Goal: Transaction & Acquisition: Purchase product/service

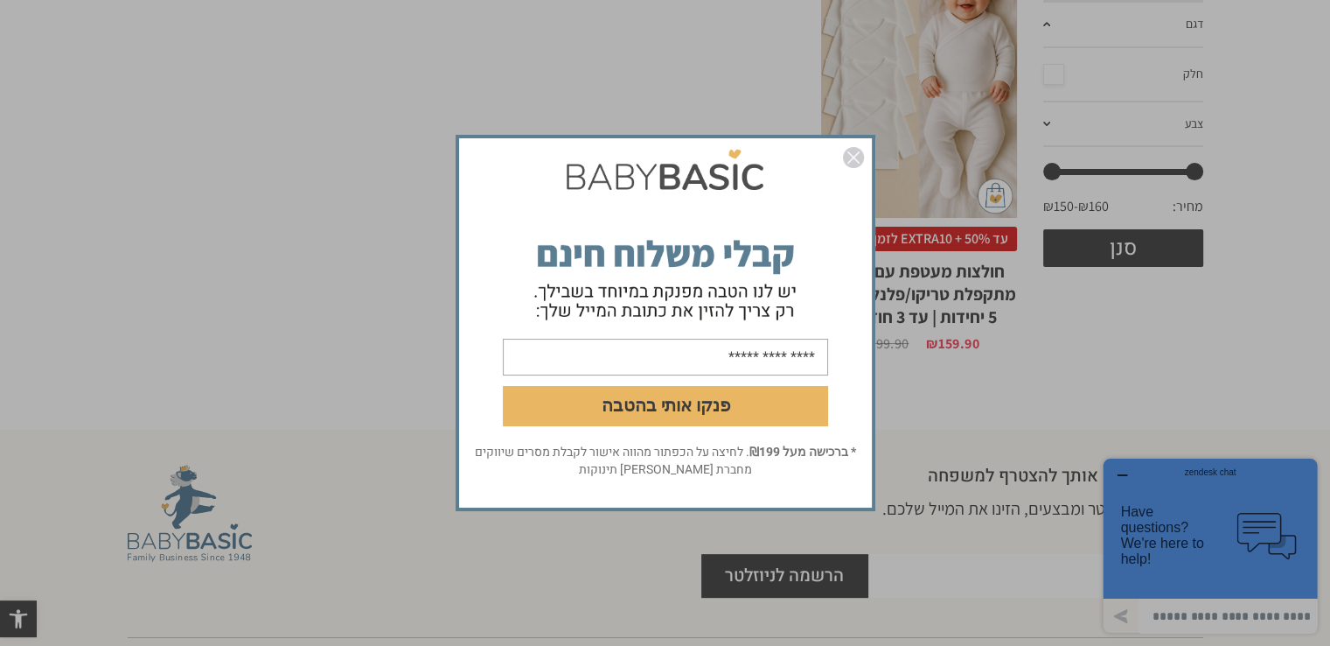
click at [849, 157] on img "סגור" at bounding box center [853, 157] width 21 height 21
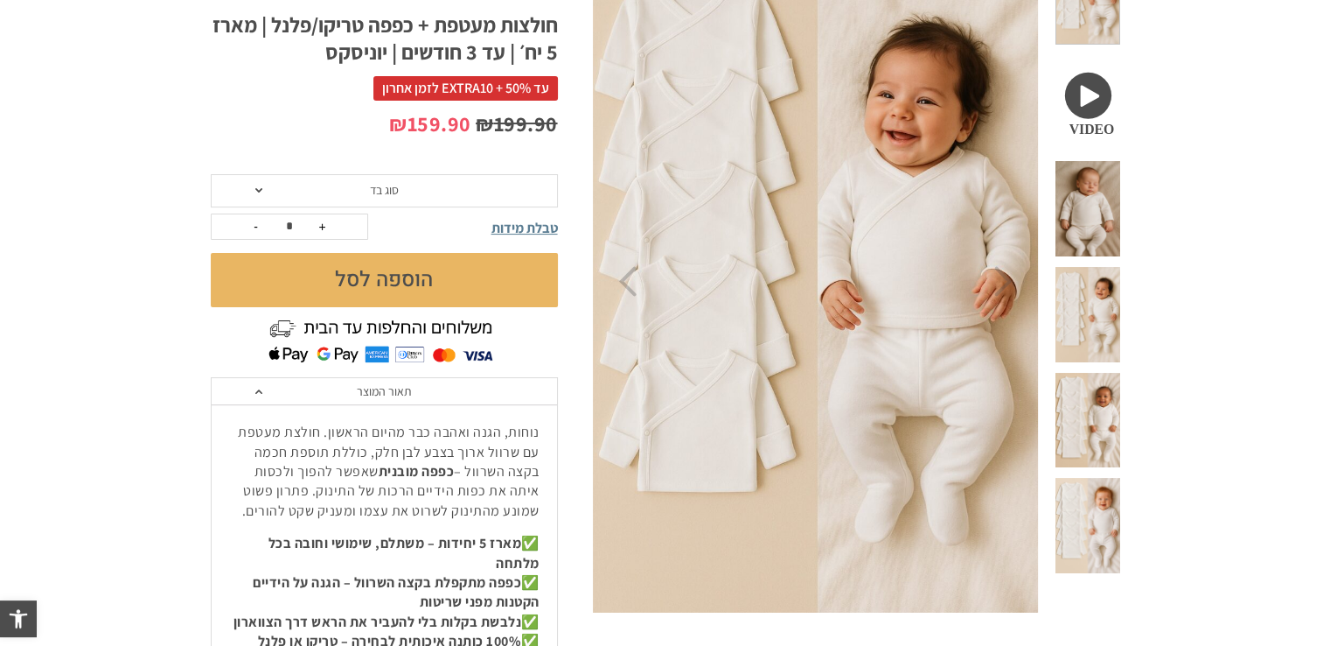
scroll to position [437, 0]
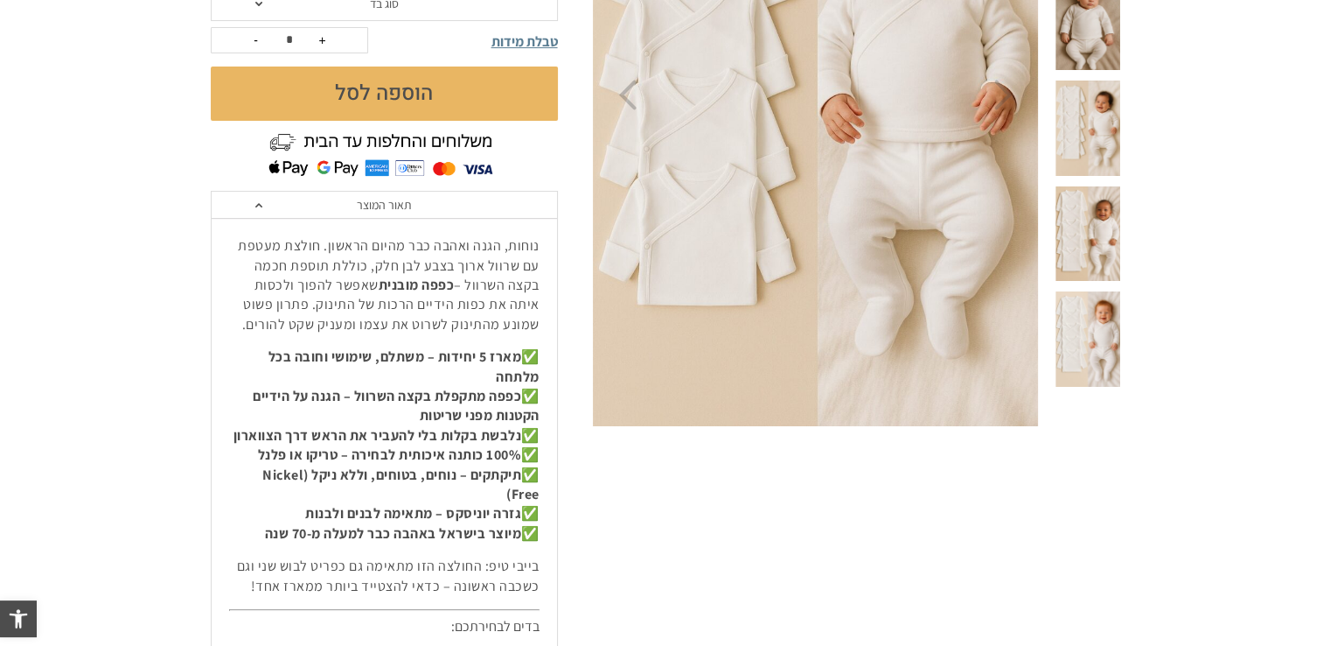
click at [252, 3] on span "סוג בד" at bounding box center [384, 4] width 347 height 33
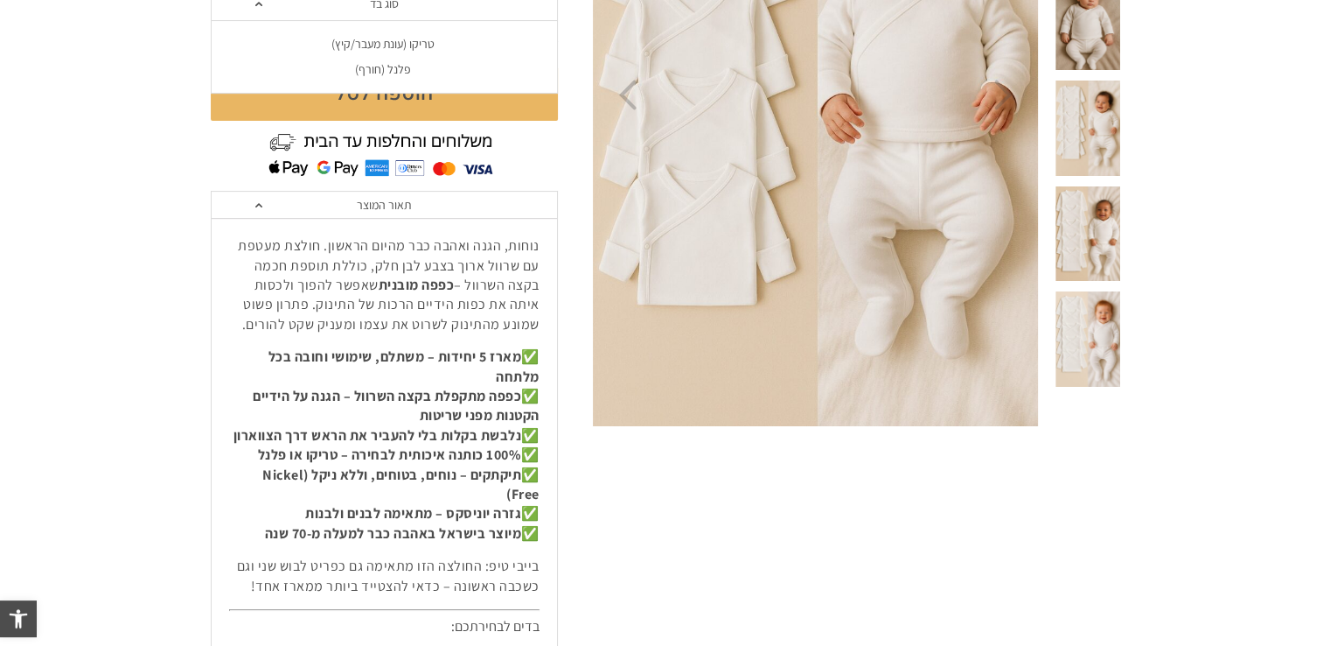
scroll to position [0, 0]
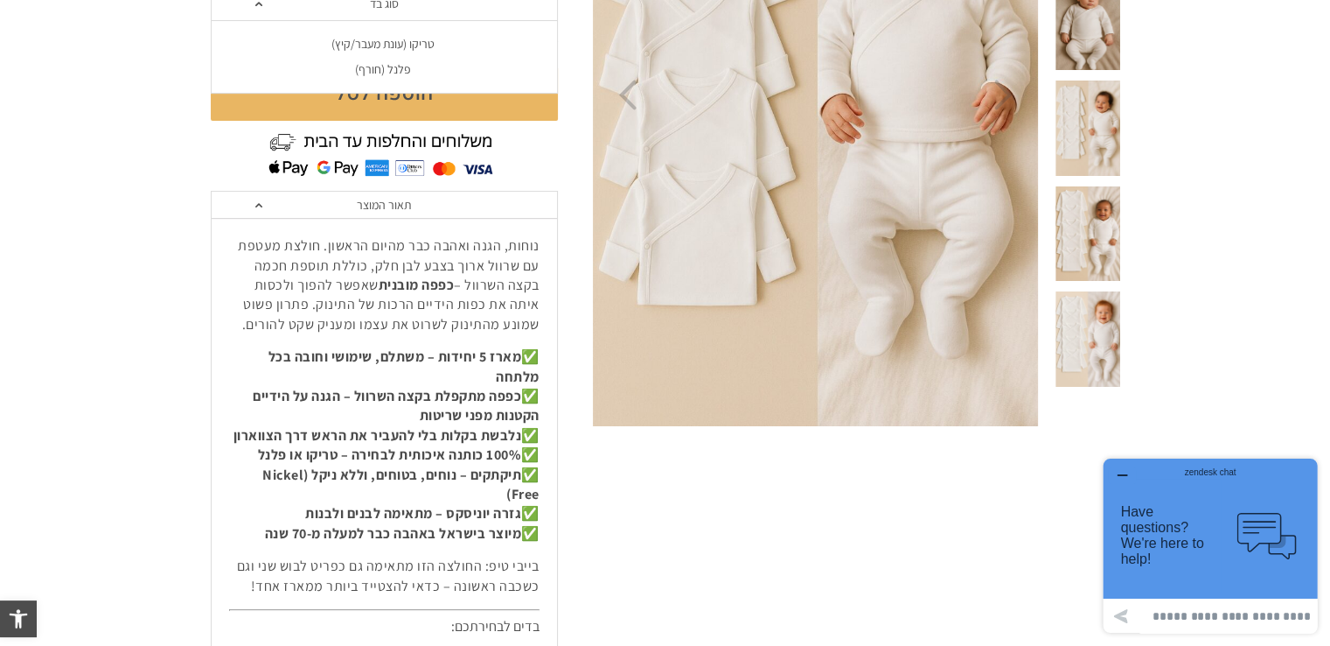
click at [354, 67] on div "פלנל (חורף)" at bounding box center [383, 69] width 347 height 15
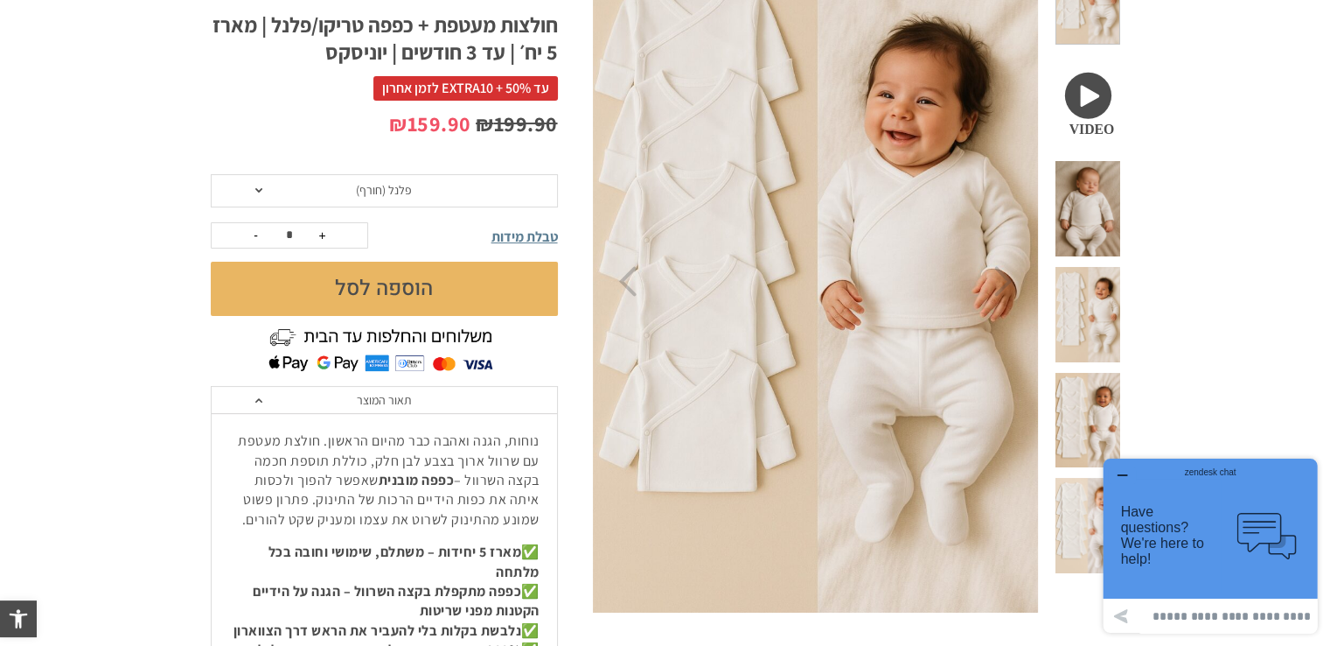
scroll to position [262, 0]
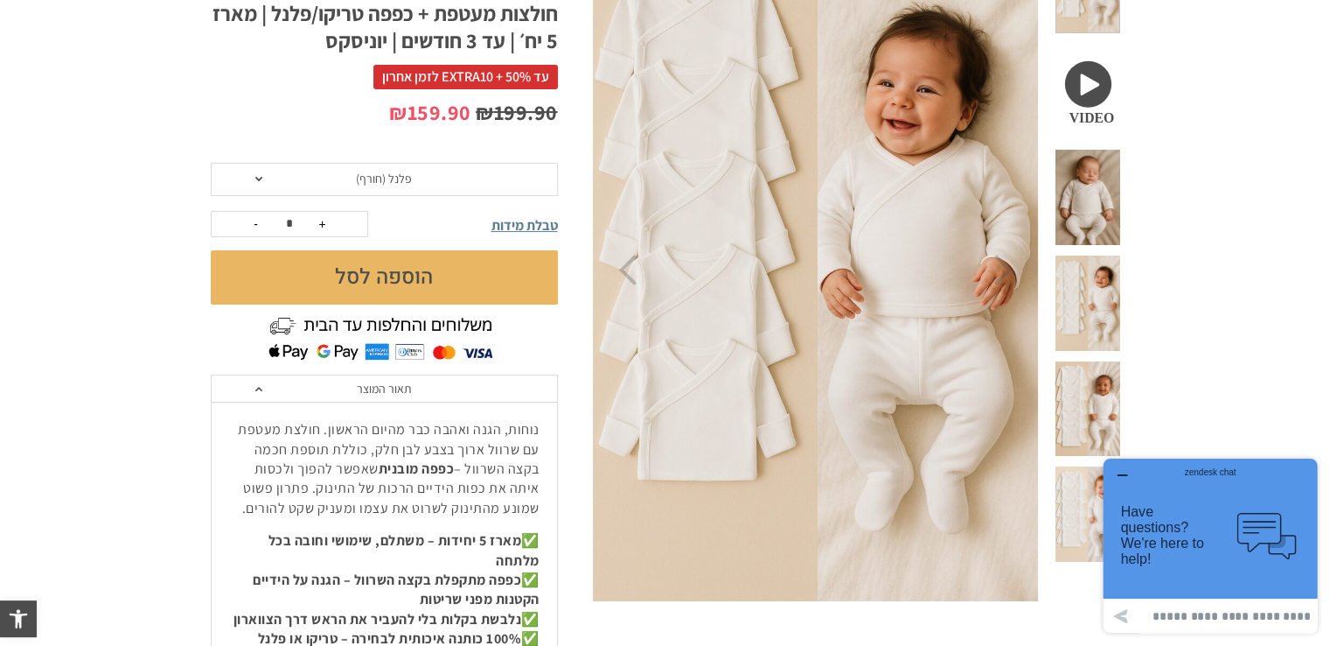
click at [391, 273] on button "הוספה לסל" at bounding box center [384, 277] width 347 height 54
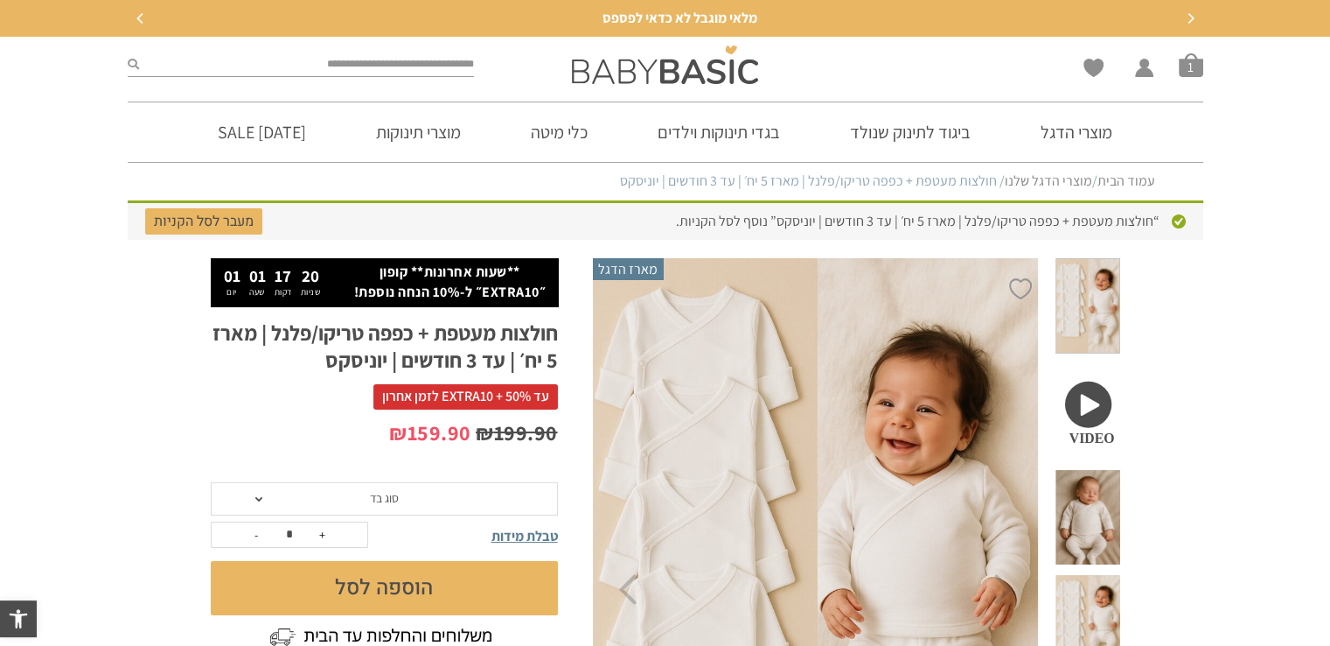
click at [304, 500] on span "סוג בד" at bounding box center [384, 498] width 347 height 33
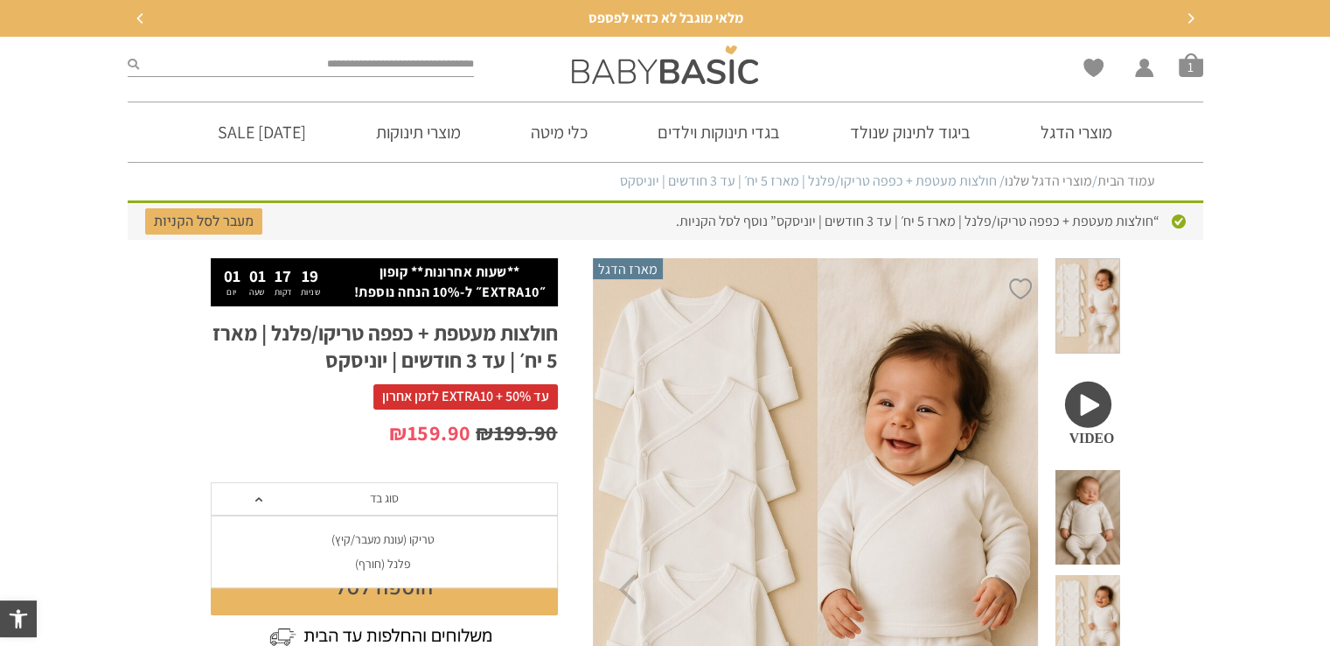
click at [371, 564] on div "פלנל (חורף)" at bounding box center [383, 563] width 347 height 15
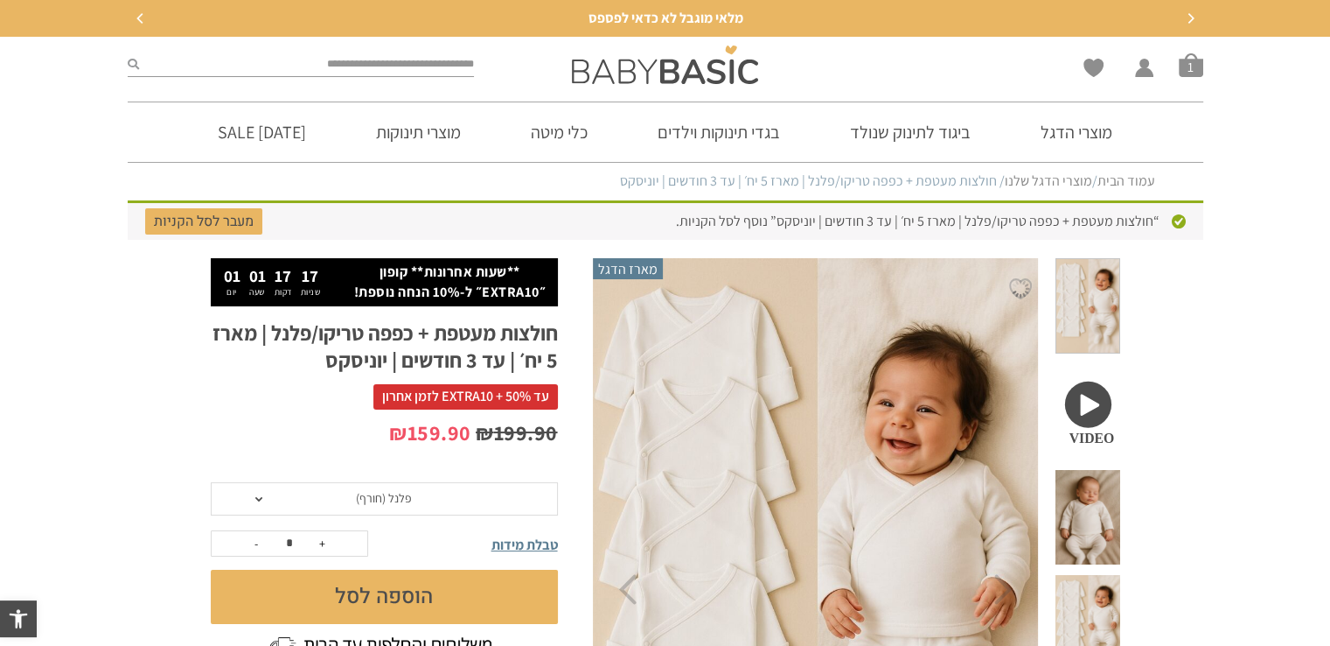
click at [409, 598] on button "הוספה לסל" at bounding box center [384, 596] width 347 height 54
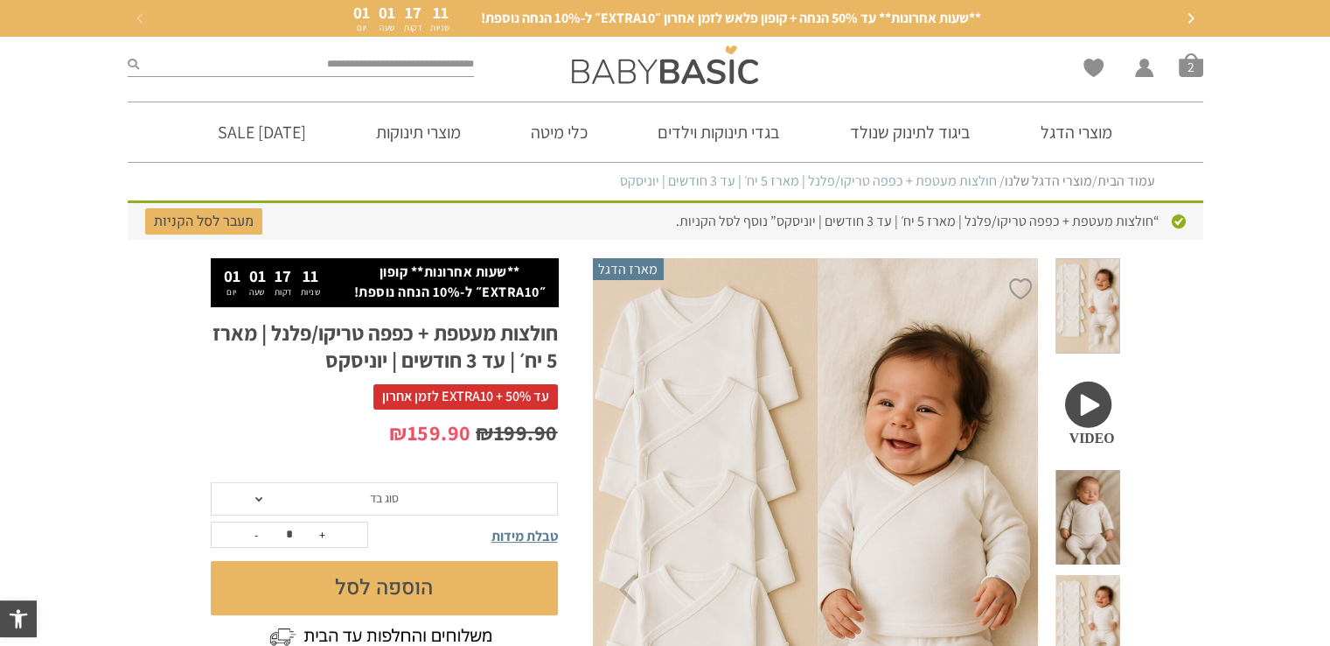
click at [458, 27] on link "**שעות אחרונות** עד 50% הנחה + קופון פלאש לזמן אחרון ״EXTRA10״ ל-10% הנחה נוספת…" at bounding box center [665, 18] width 1041 height 28
click at [451, 65] on input "search" at bounding box center [307, 64] width 336 height 23
type input "****"
click at [128, 53] on button "submit" at bounding box center [133, 64] width 11 height 23
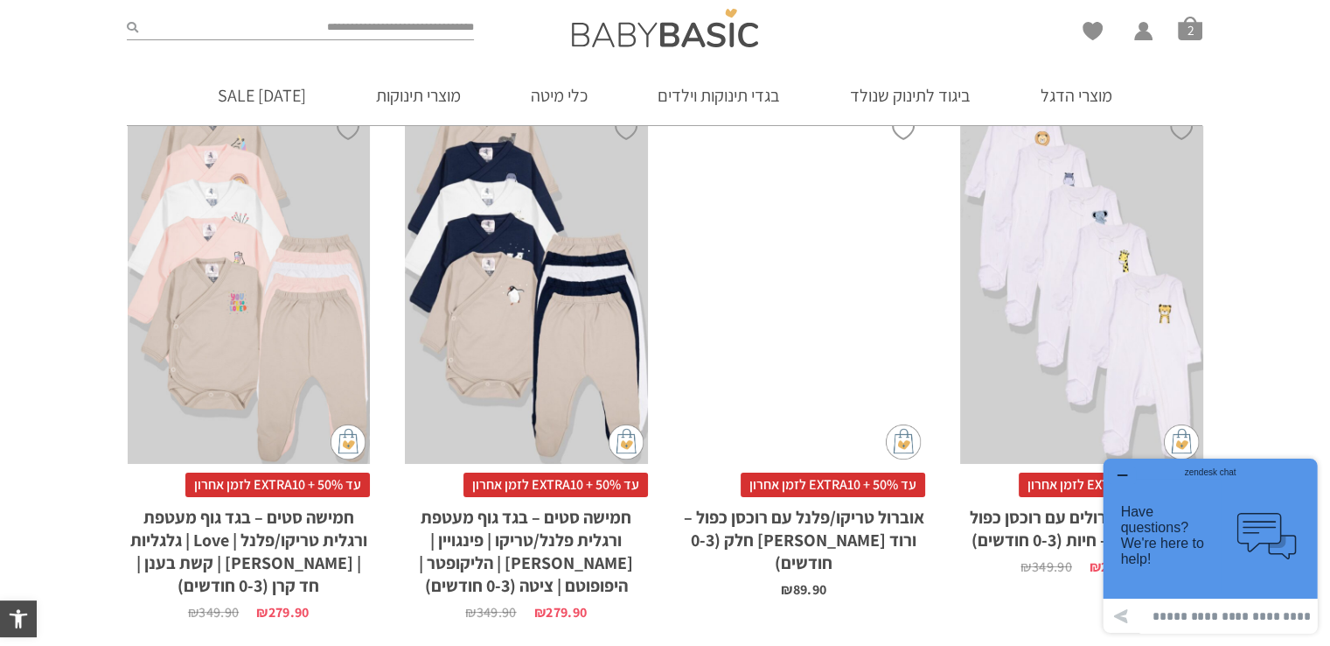
click at [262, 531] on h2 "חמישה סטים – בגד גוף מעטפת ורגלית טריקו/פלנל | Love | גלגליות | פרח | קשת בענן …" at bounding box center [249, 547] width 243 height 100
click at [267, 380] on div "x בחירת סוג בד טריקו (עונת מעבר/קיץ) פלנל (חורף)" at bounding box center [249, 282] width 243 height 364
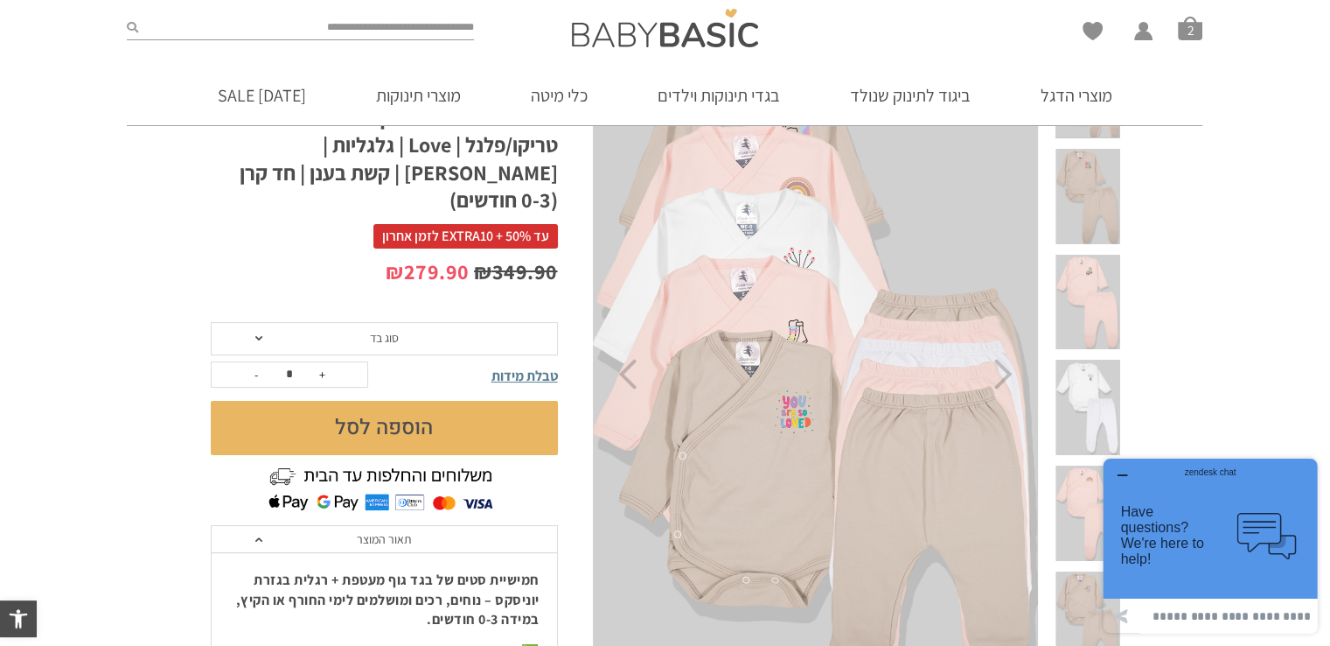
scroll to position [262, 0]
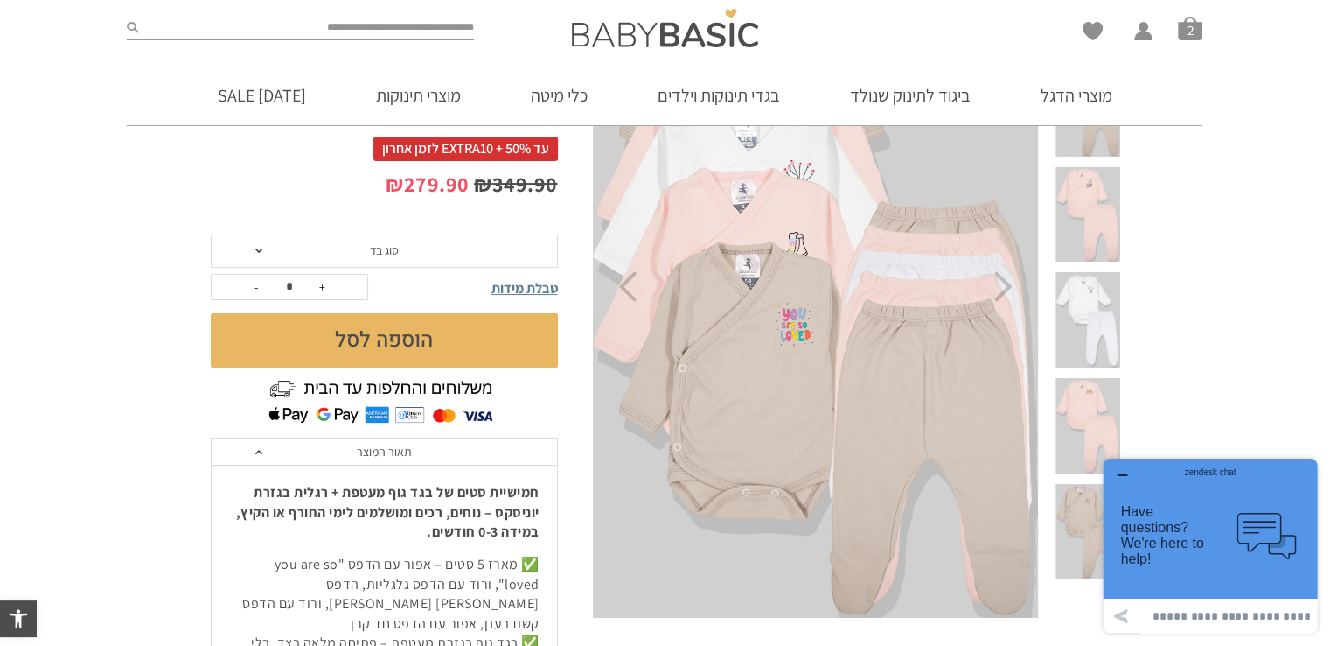
click at [364, 234] on span "סוג בד" at bounding box center [384, 250] width 347 height 33
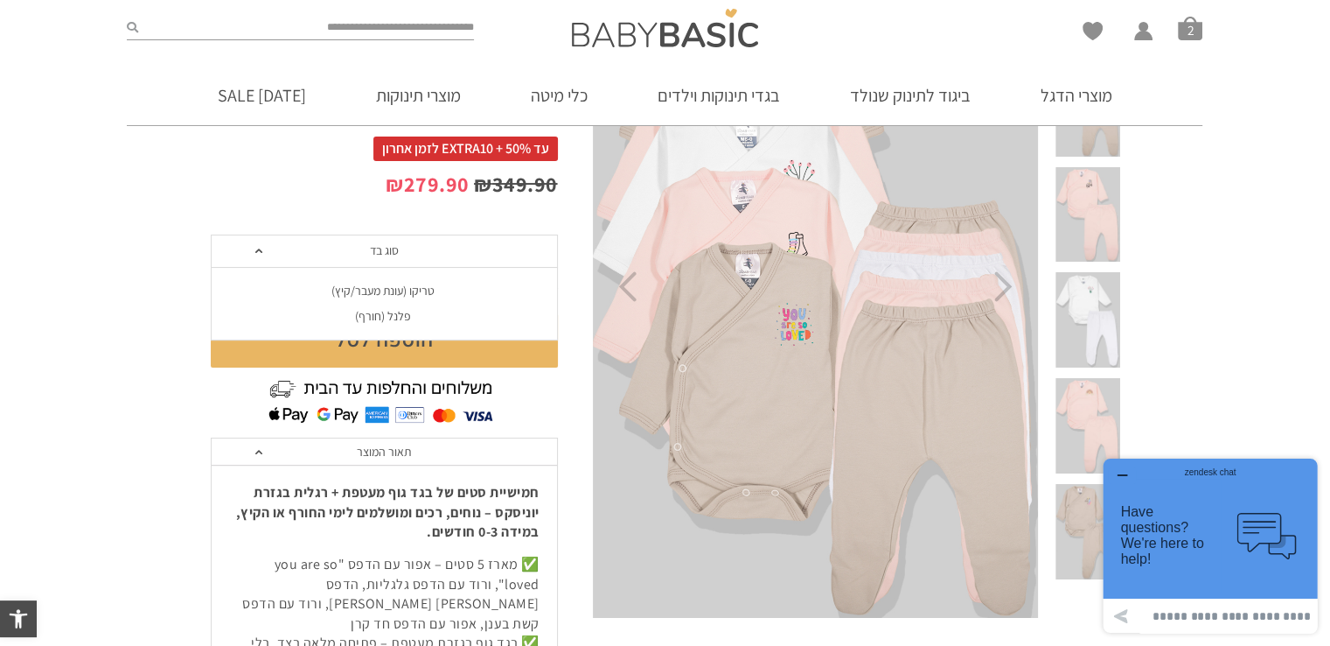
click at [362, 309] on div "פלנל (חורף)" at bounding box center [383, 316] width 347 height 15
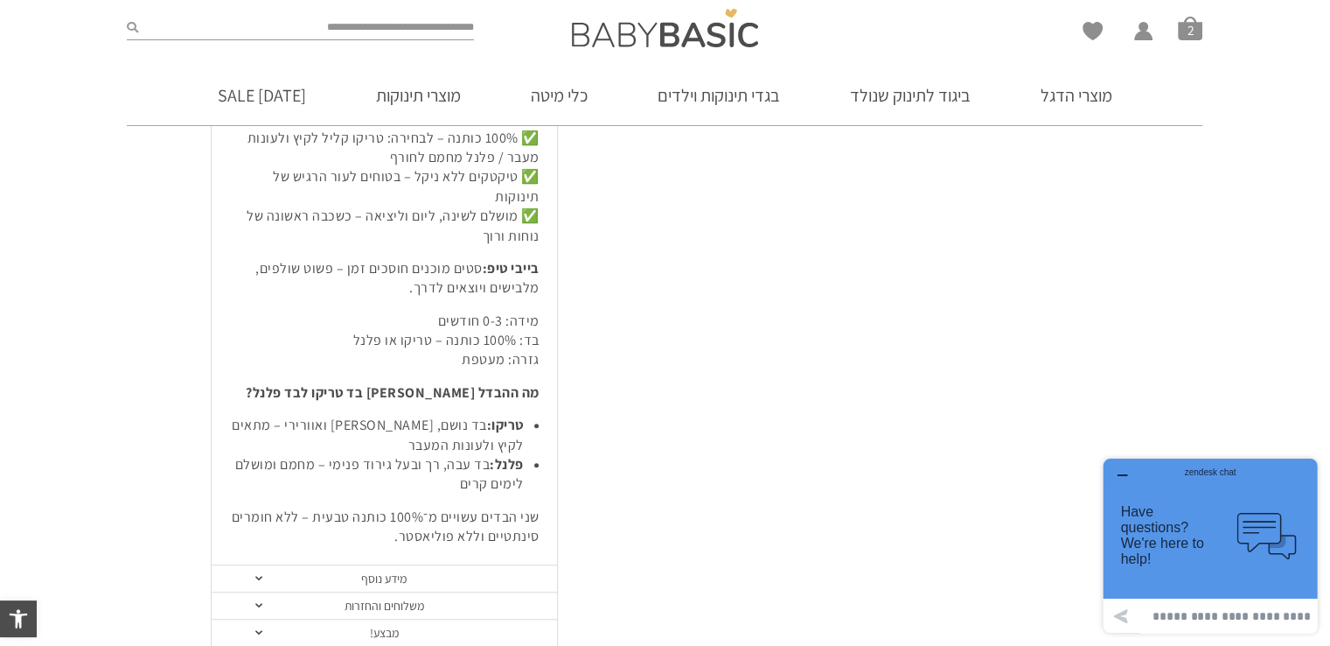
scroll to position [875, 0]
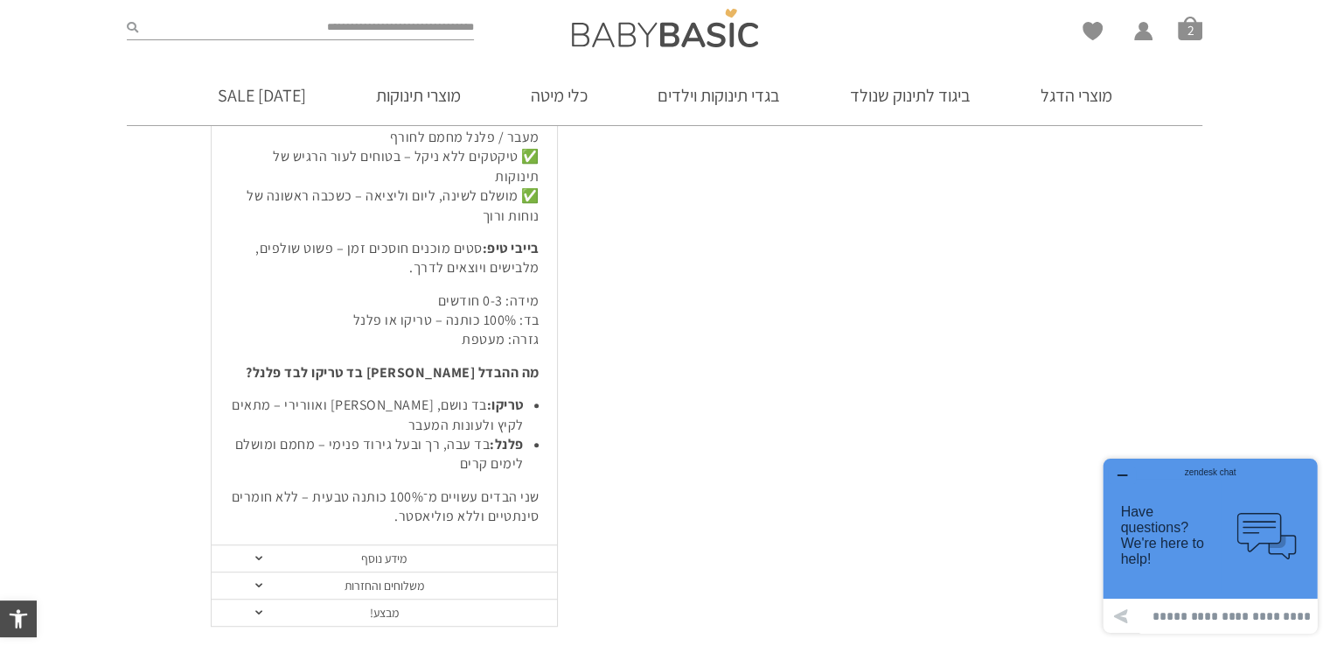
click at [384, 545] on link "מידע נוסף" at bounding box center [385, 558] width 346 height 27
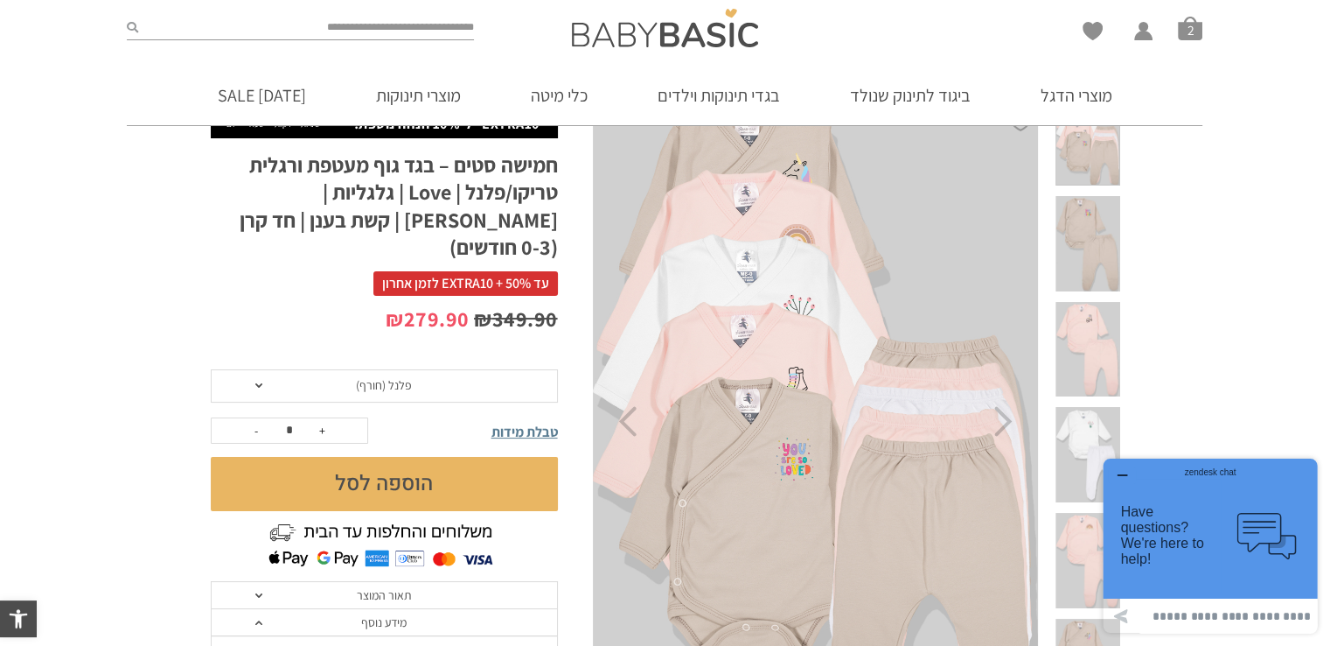
scroll to position [87, 0]
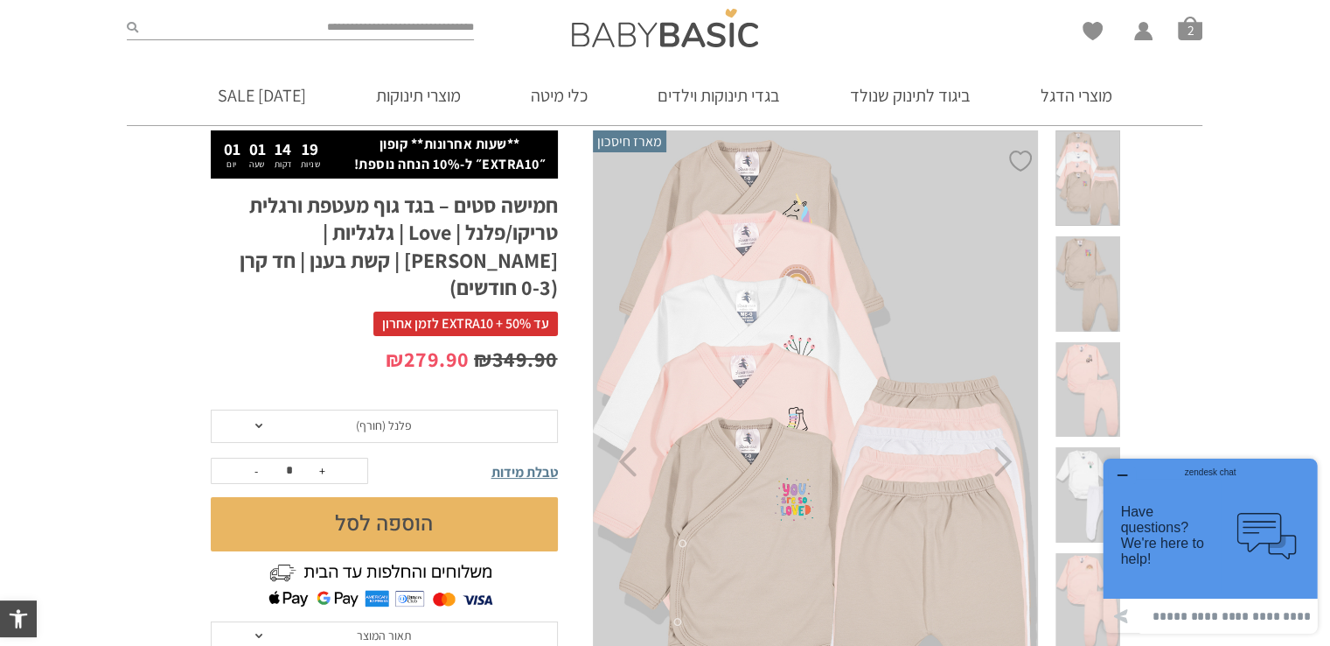
click at [393, 497] on button "הוספה לסל" at bounding box center [384, 524] width 347 height 54
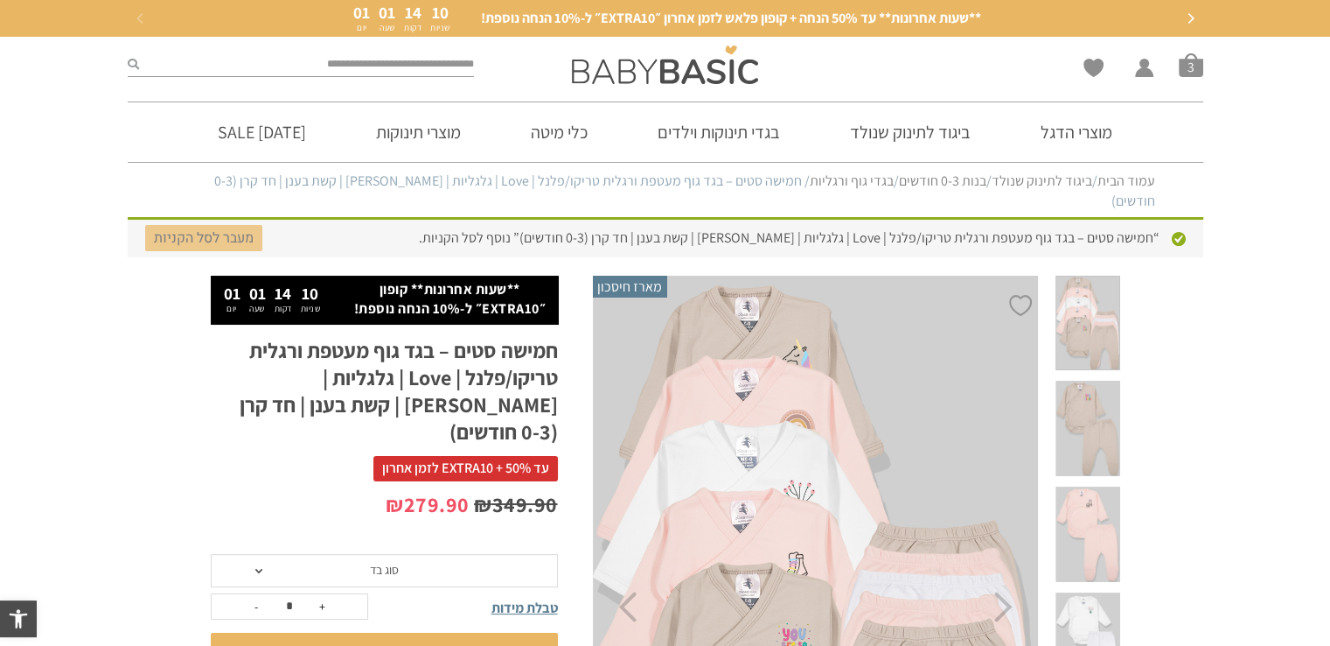
click at [215, 225] on link "מעבר לסל הקניות" at bounding box center [203, 238] width 117 height 26
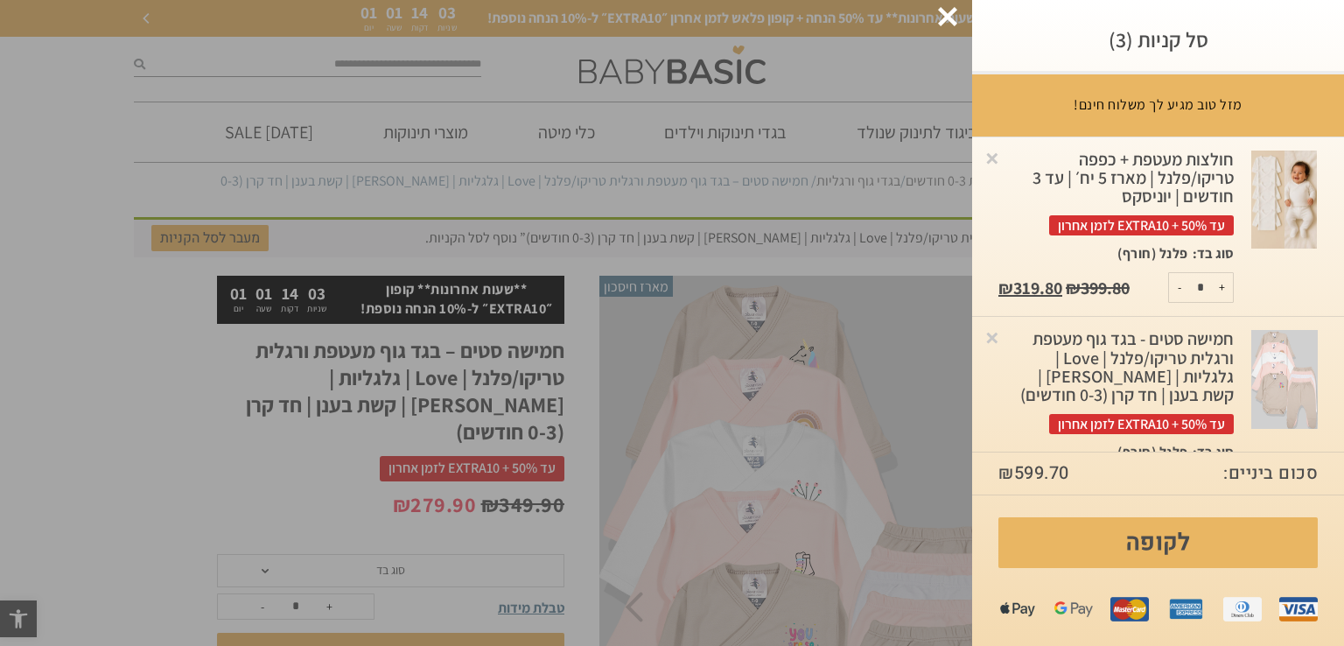
click at [1183, 286] on button "-" at bounding box center [1180, 287] width 22 height 29
type input "*"
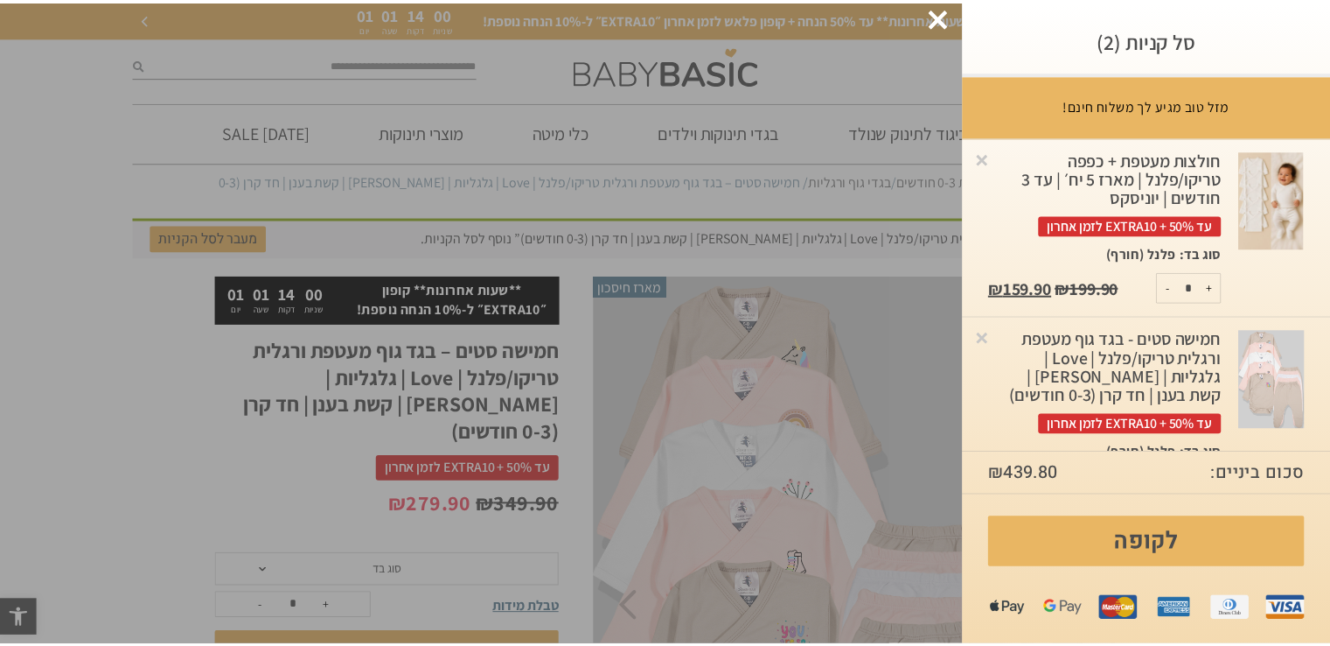
scroll to position [63, 0]
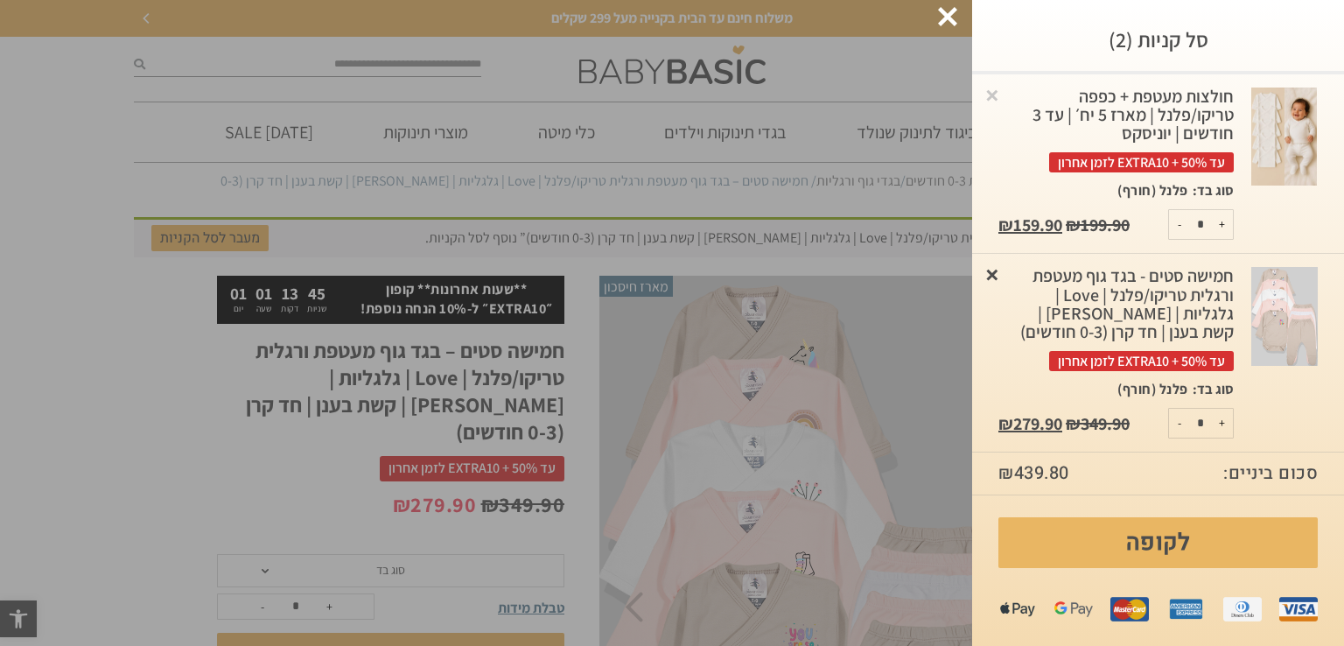
click at [1001, 278] on link "×" at bounding box center [991, 273] width 17 height 17
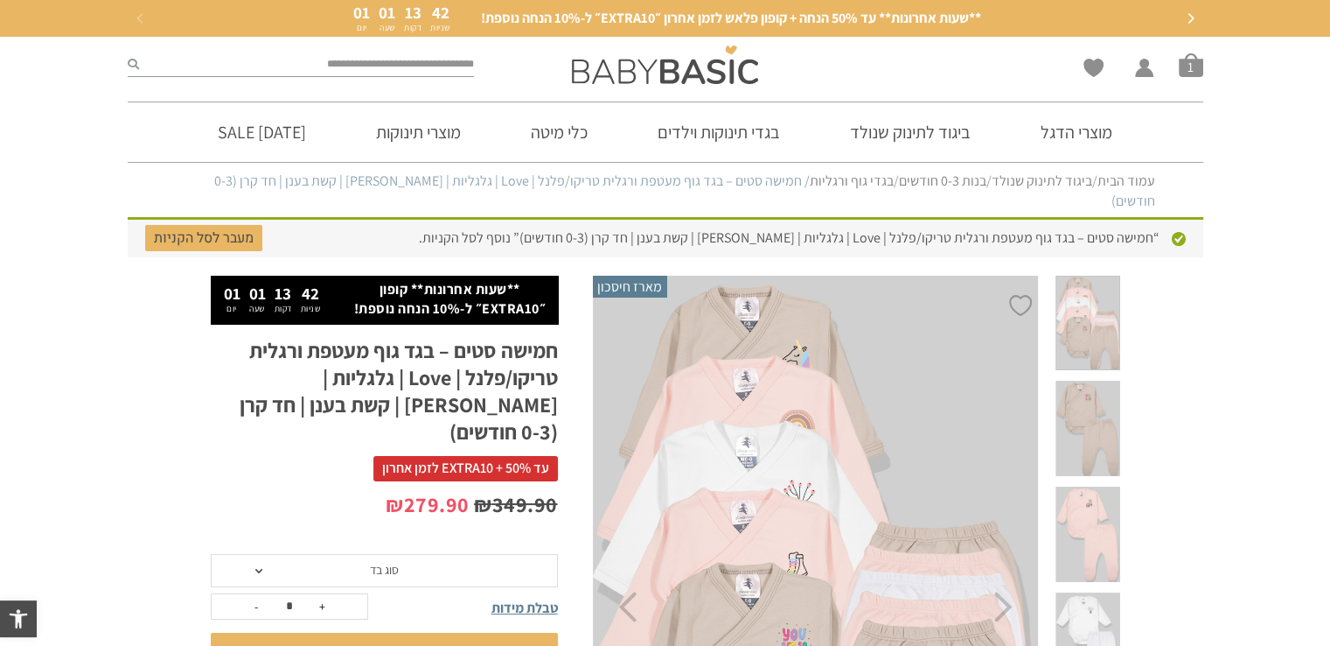
click at [453, 66] on input "search" at bounding box center [307, 64] width 336 height 23
type input "****"
click at [128, 53] on button "submit" at bounding box center [133, 64] width 11 height 23
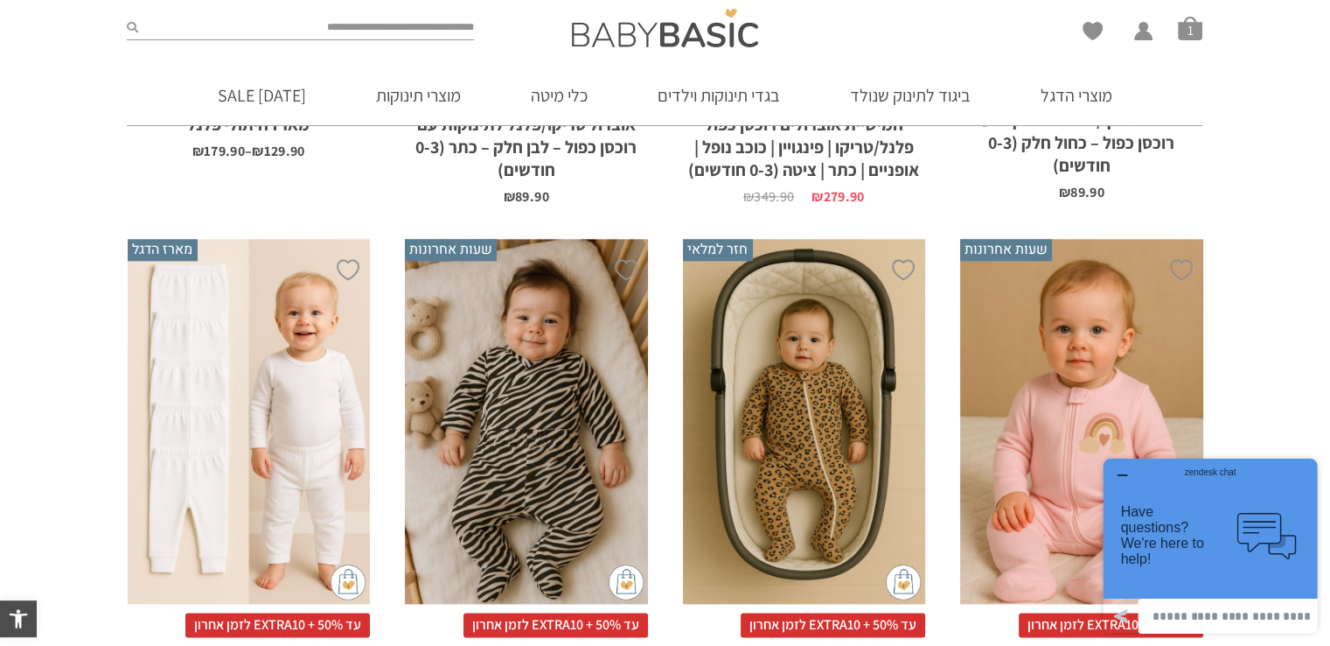
scroll to position [2485, 0]
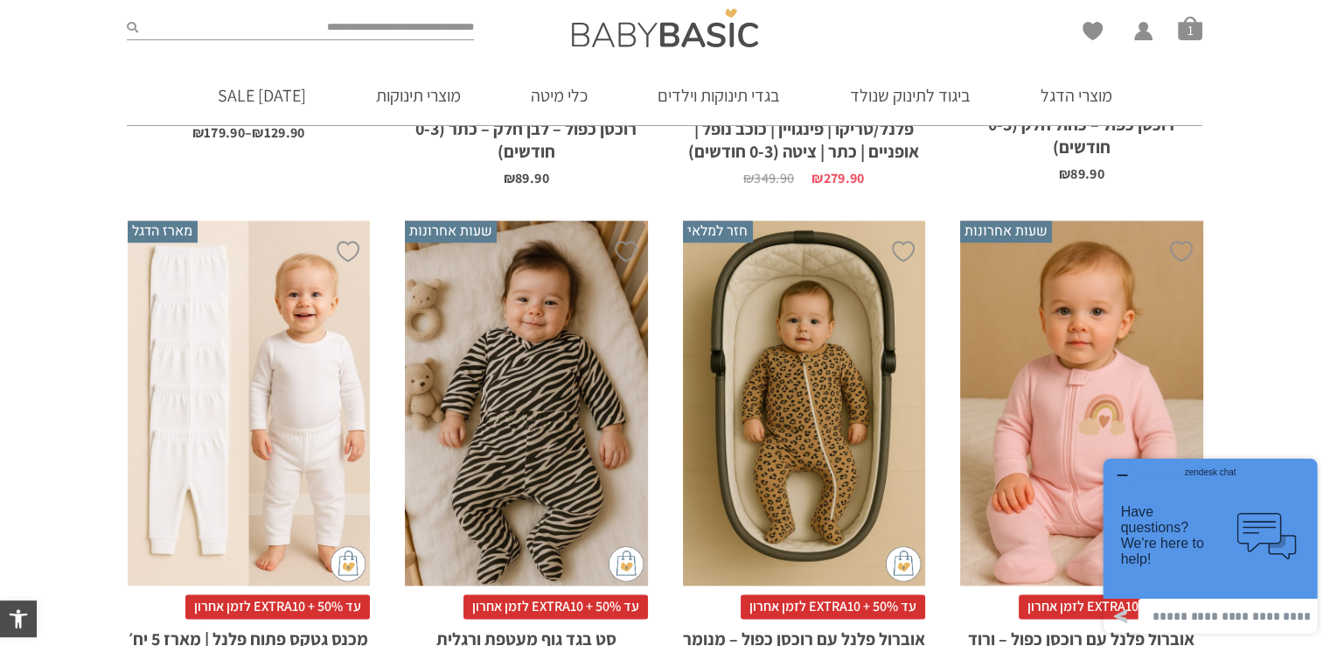
click at [264, 618] on h2 "מכנס גטקס פתוח פלנל | מארז 5 יח׳ | מגוון מידות | יוניסקס" at bounding box center [249, 645] width 243 height 54
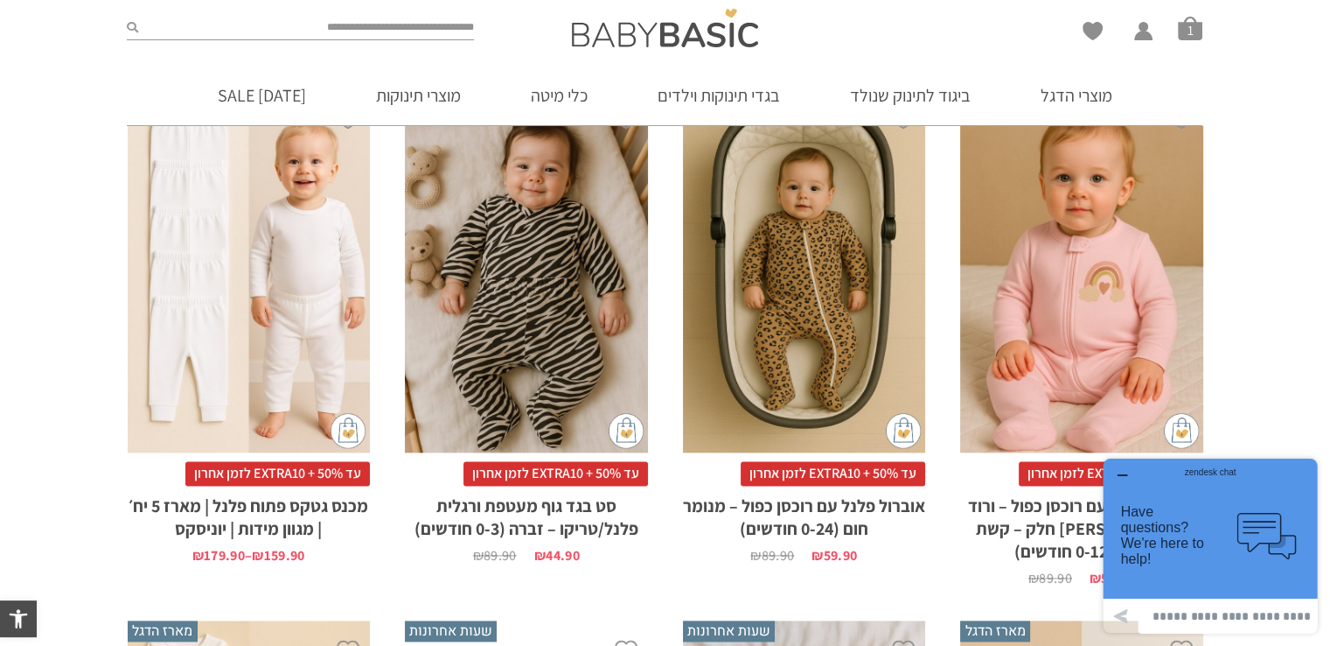
scroll to position [2923, 0]
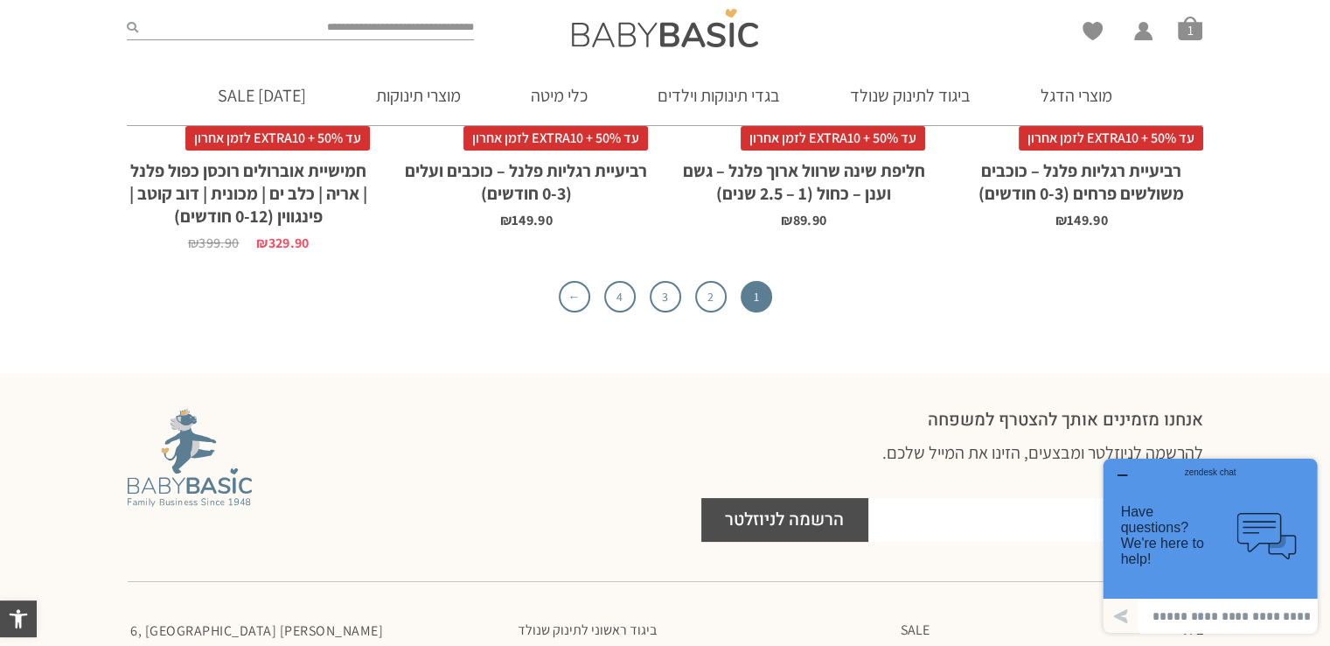
scroll to position [6511, 0]
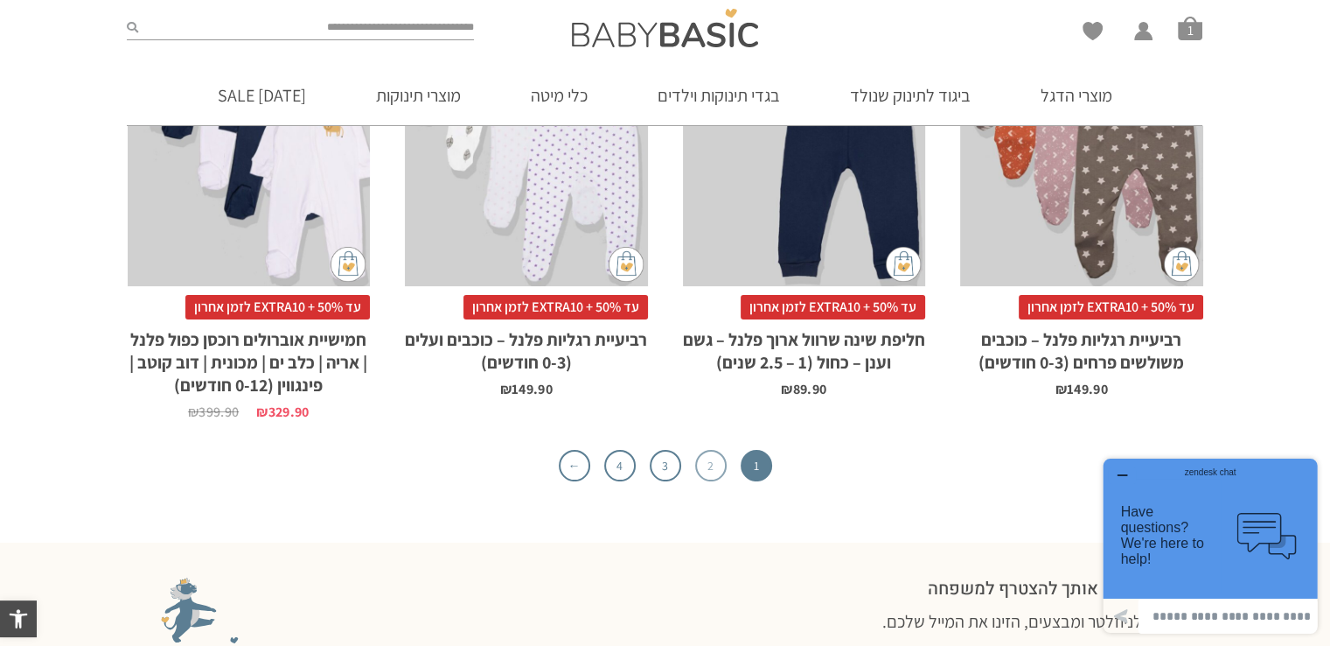
click at [707, 450] on link "2" at bounding box center [710, 465] width 31 height 31
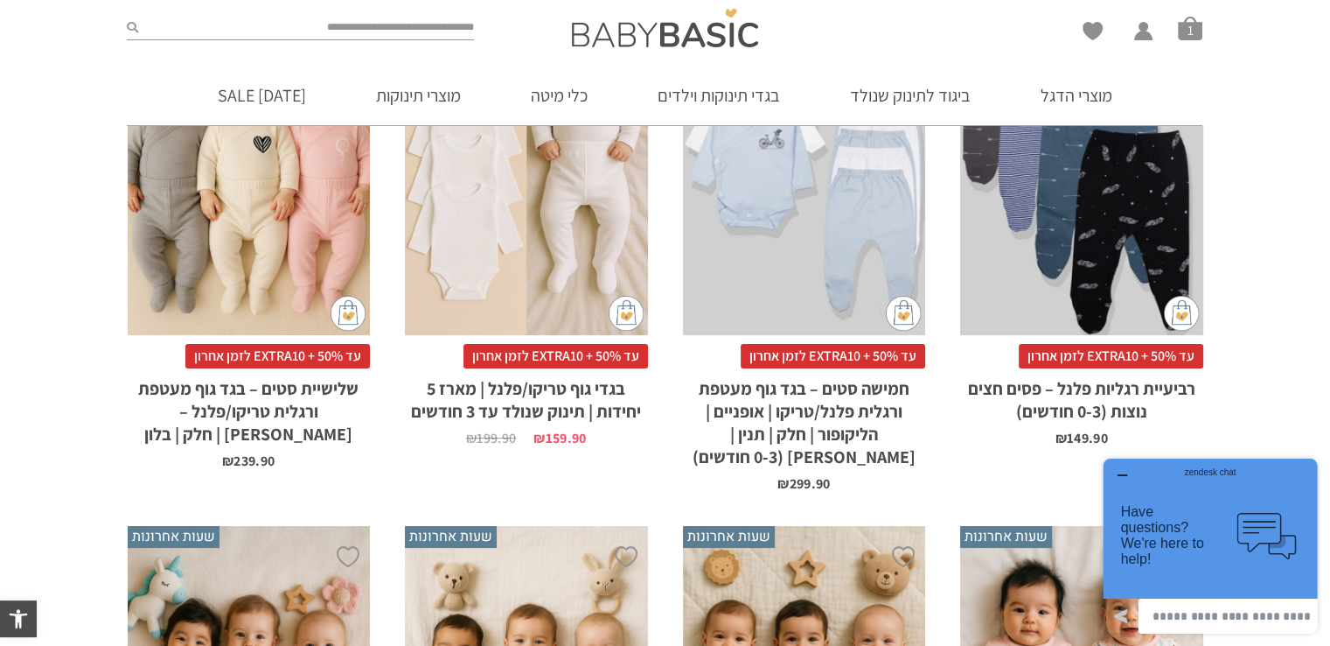
scroll to position [561, 0]
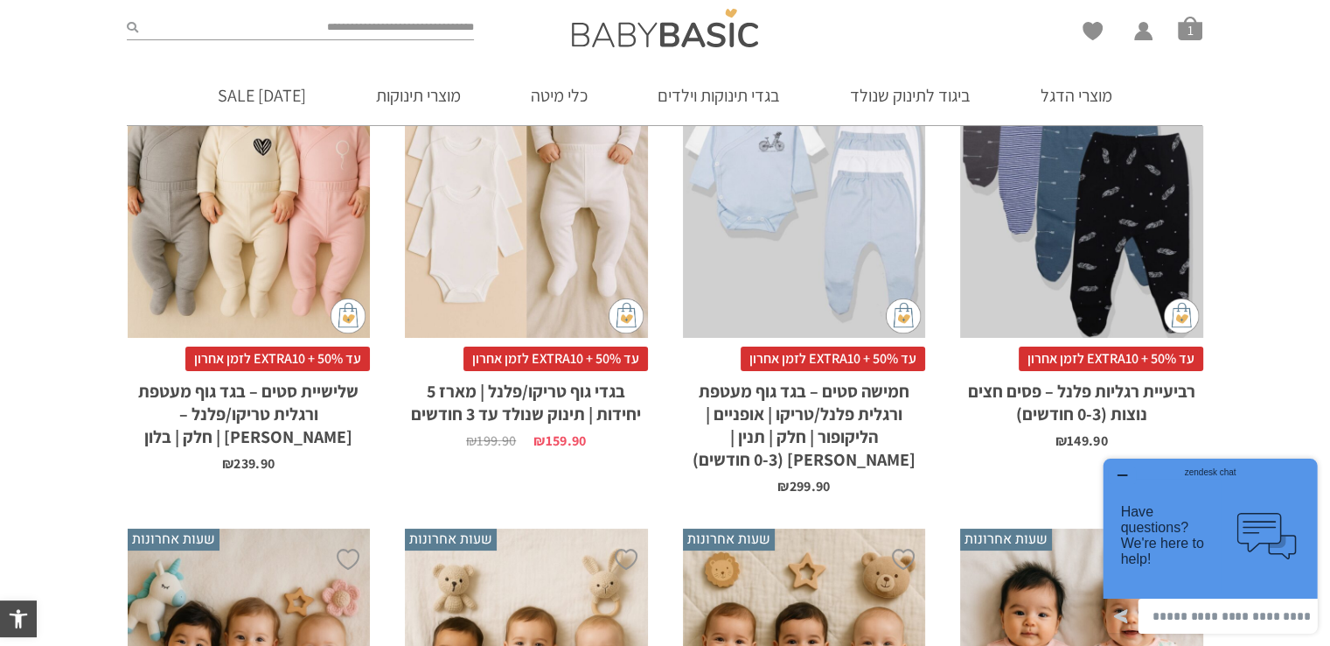
click at [242, 397] on h2 "שלישיית סטים – בגד גוף מעטפת ורגלית טריקו/פלנל – לב | חלק | בלון" at bounding box center [249, 409] width 243 height 77
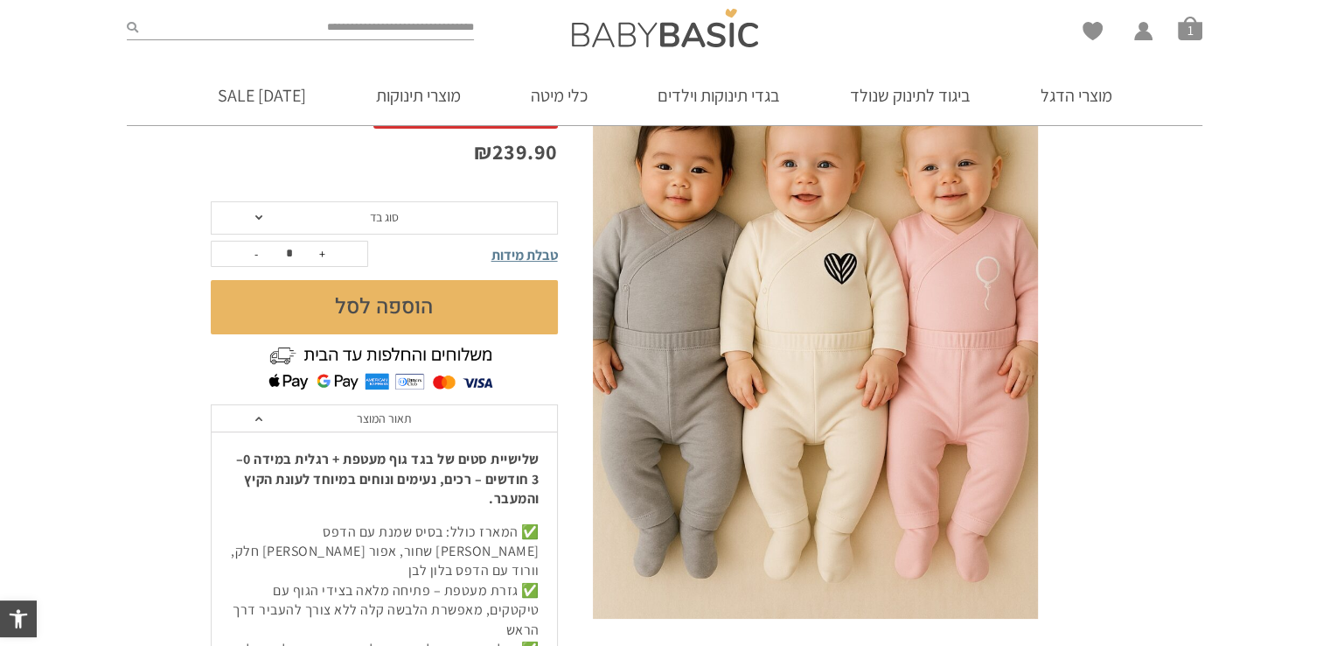
scroll to position [262, 0]
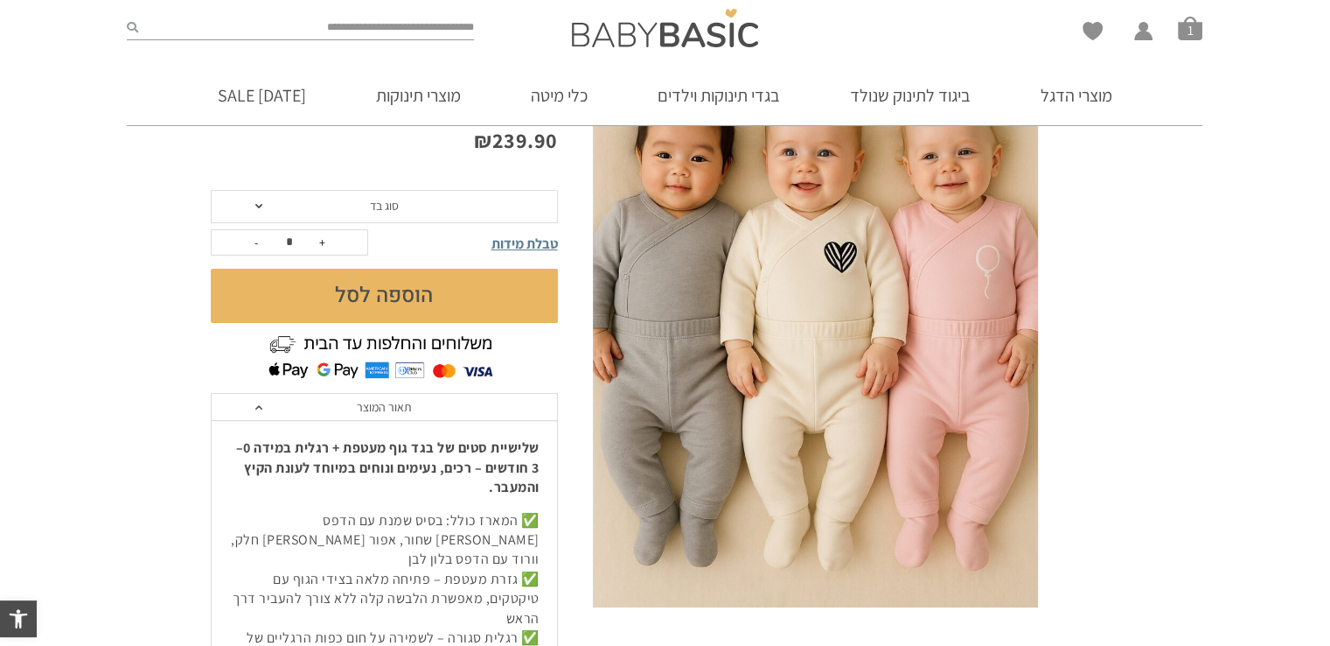
click at [253, 190] on span "סוג בד" at bounding box center [384, 206] width 347 height 33
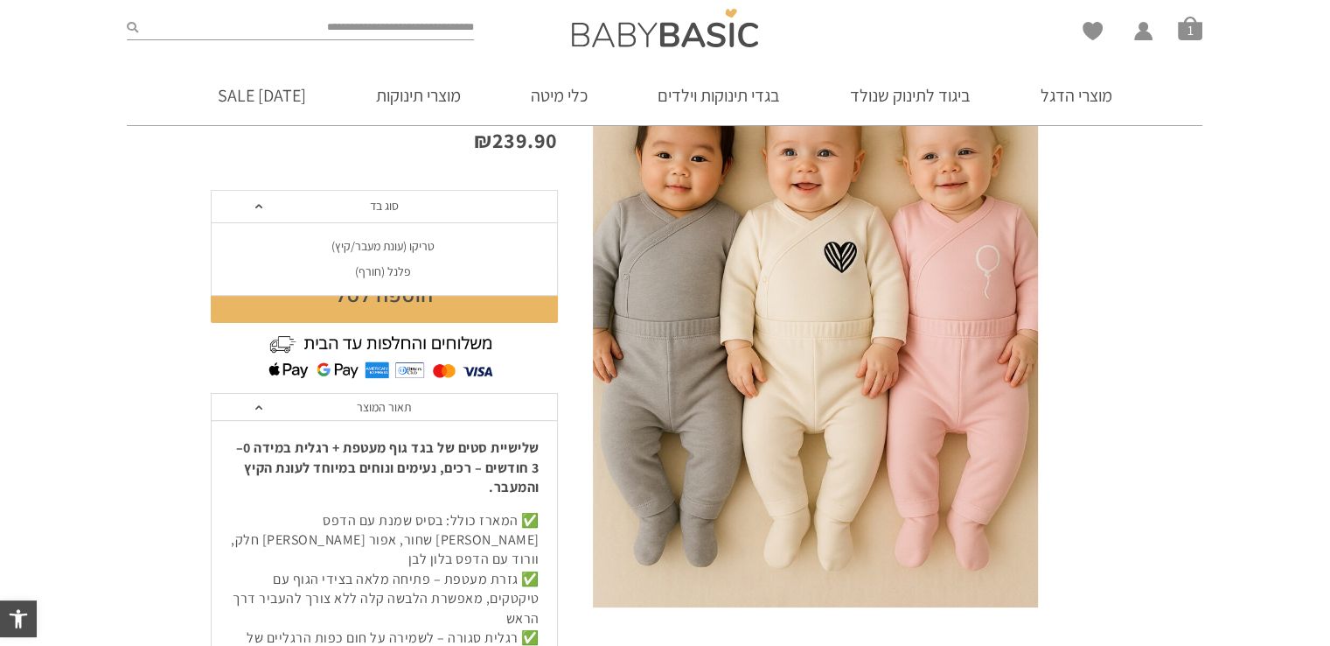
scroll to position [0, 0]
click at [364, 264] on div "פלנל (חורף)" at bounding box center [383, 271] width 347 height 15
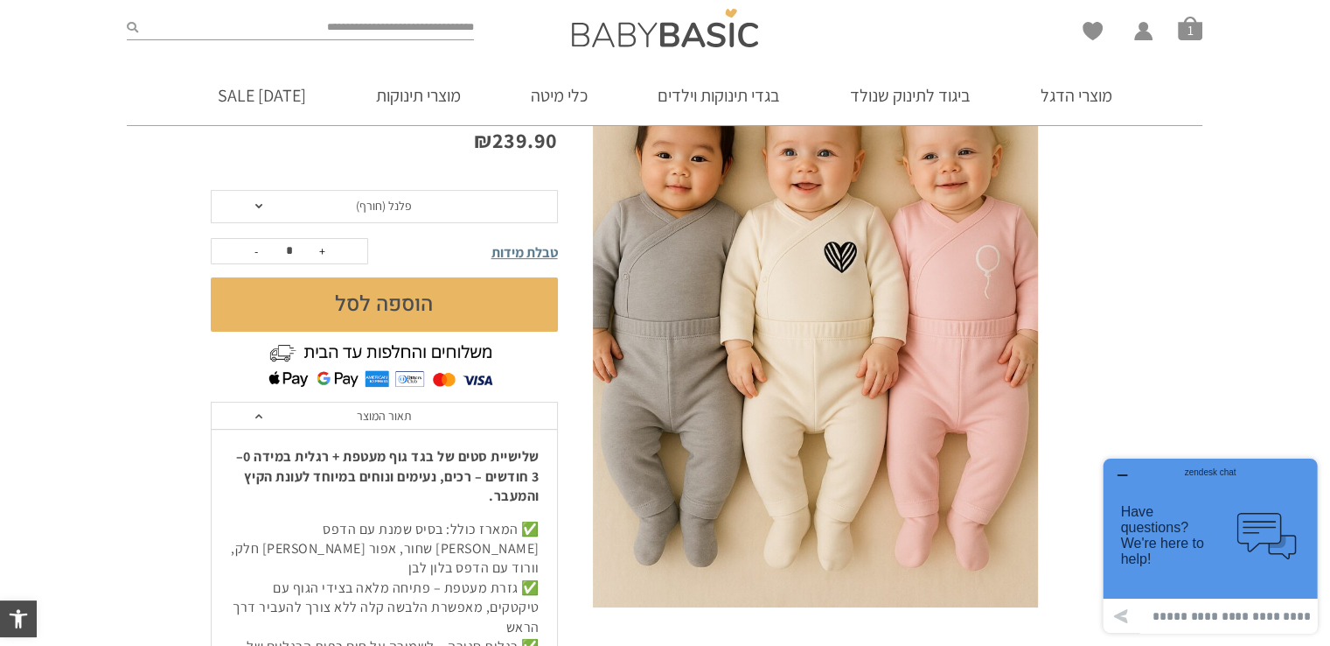
click at [514, 243] on span "טבלת מידות" at bounding box center [525, 252] width 66 height 18
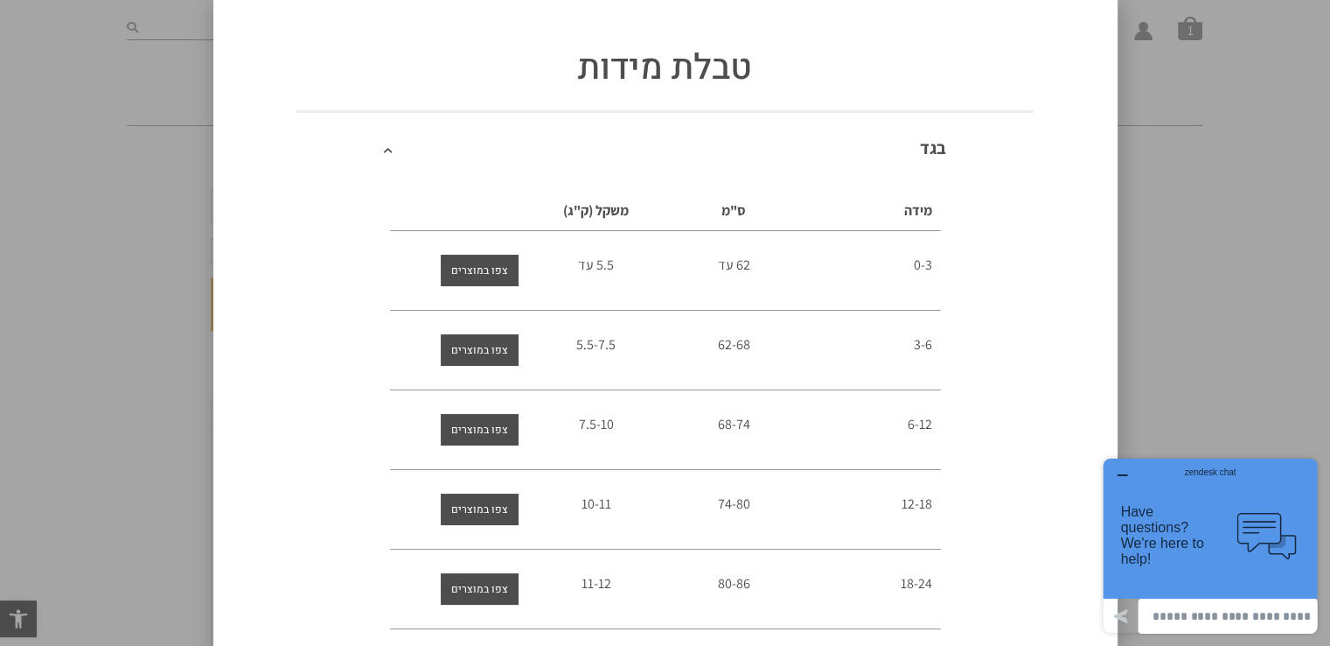
click at [116, 209] on div "טבלת מידות בגד מידה ס"מ משקל (ק"ג) 0-3 62 עד 5.5 עד 3-6 62-68 5.5-7.5 6-12" at bounding box center [665, 323] width 1330 height 646
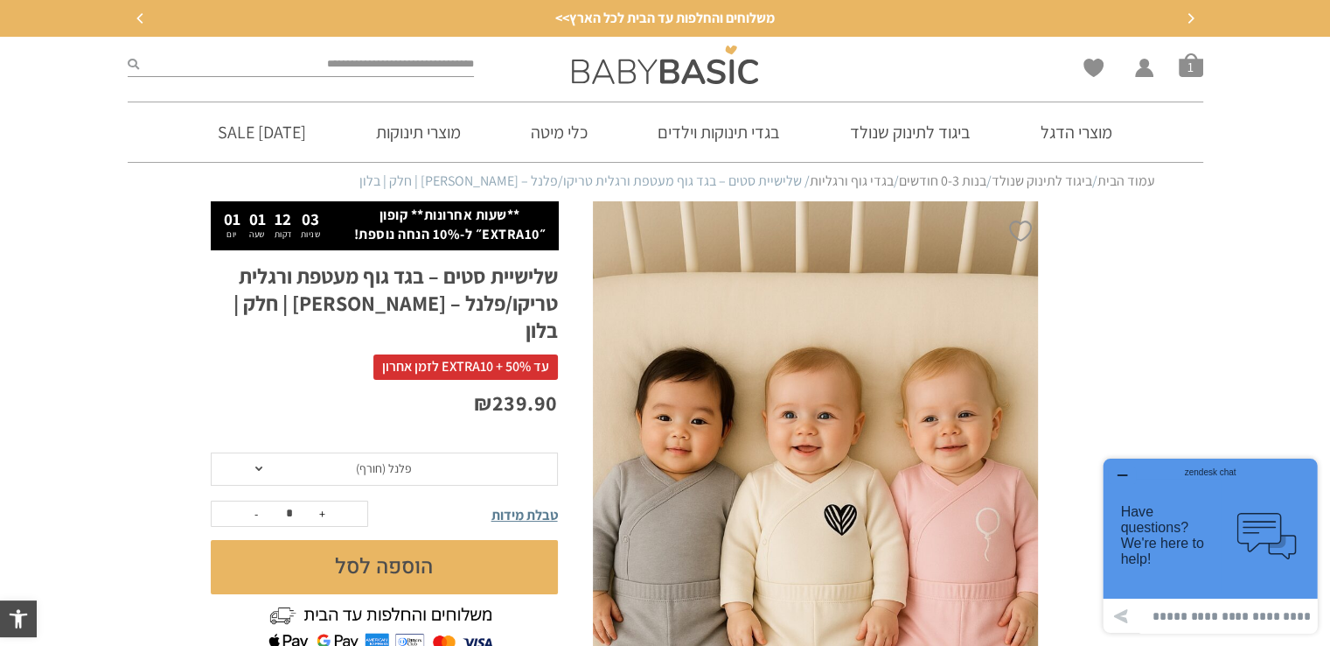
click at [406, 540] on button "הוספה לסל" at bounding box center [384, 567] width 347 height 54
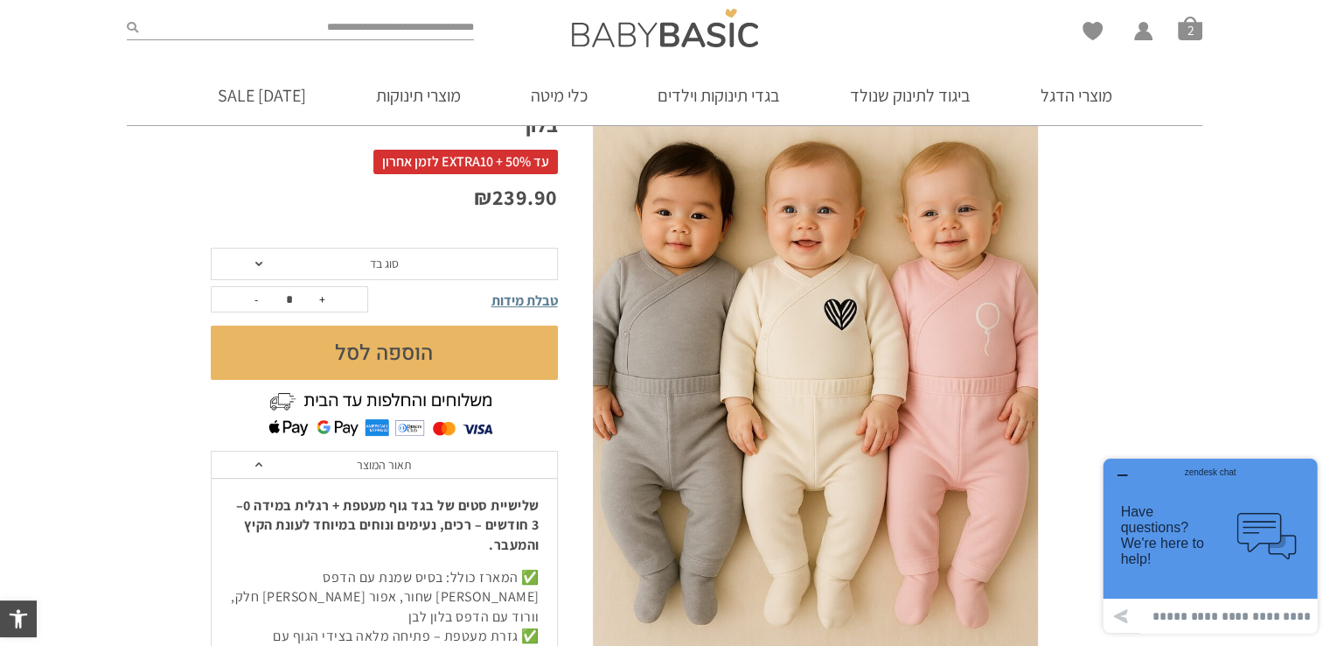
click at [917, 596] on img at bounding box center [816, 330] width 446 height 669
click at [854, 531] on img at bounding box center [816, 330] width 446 height 669
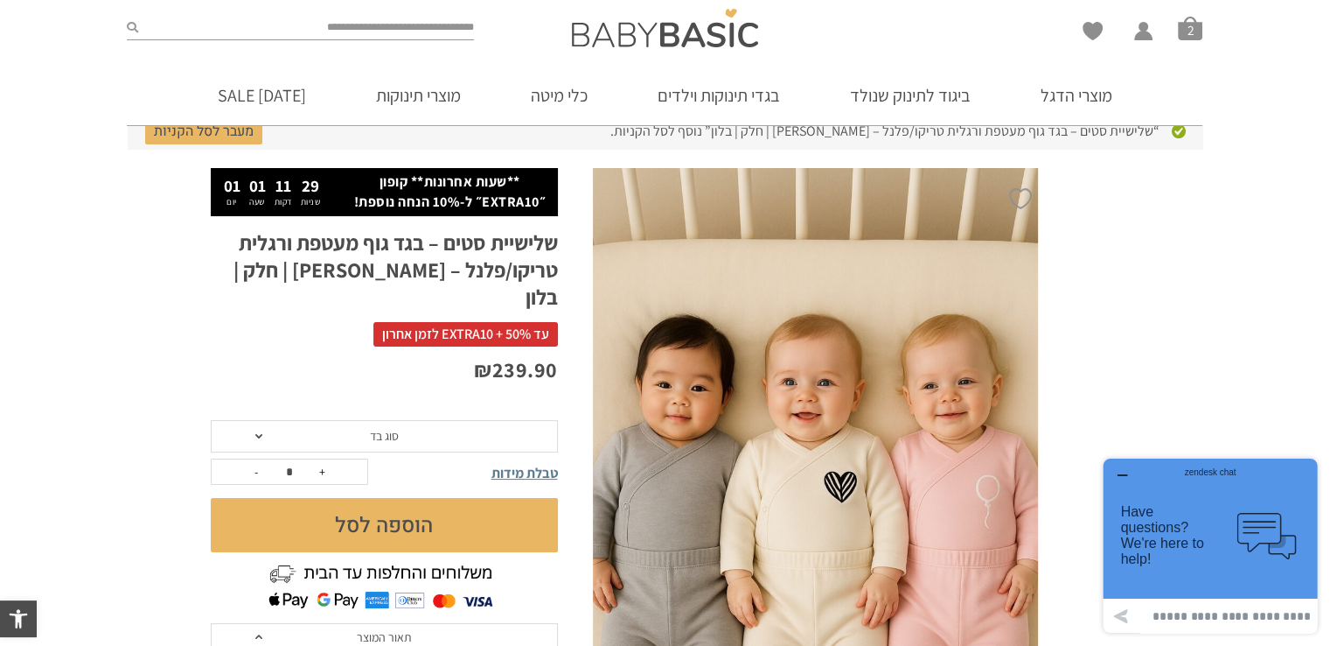
scroll to position [87, 0]
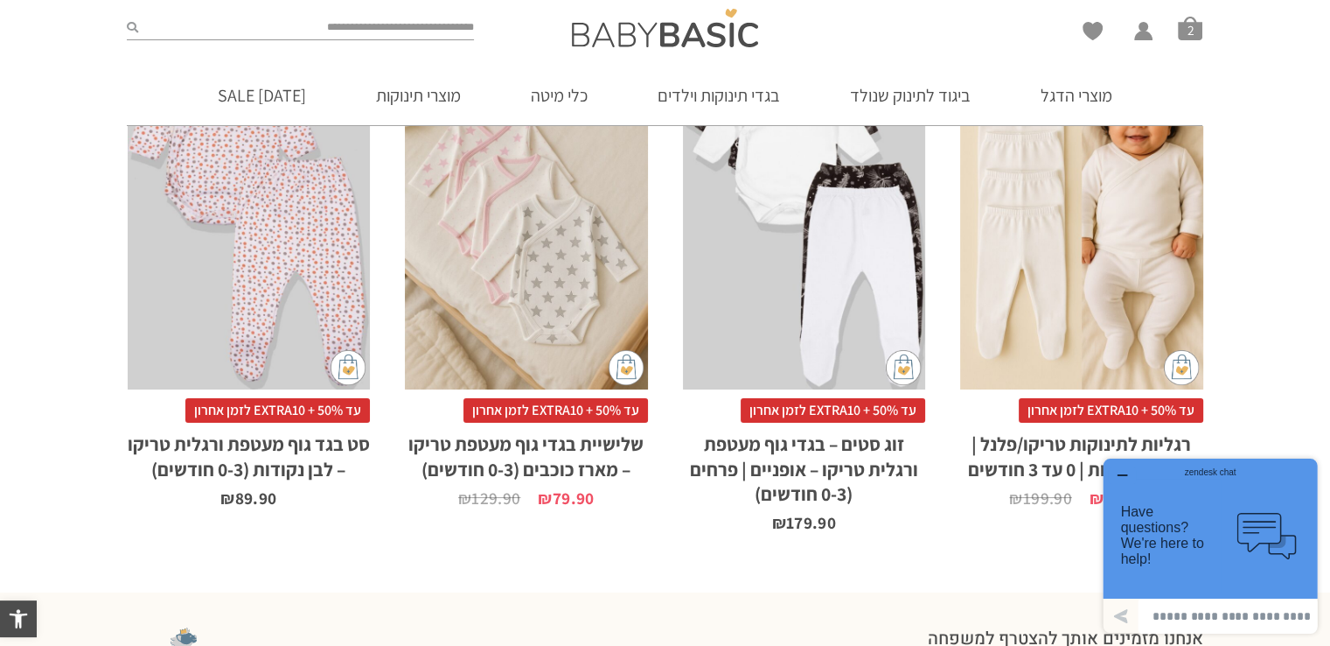
click at [1030, 423] on h2 "רגליות לתינוקות טריקו/פלנל | מארז 5 יחידות | 0 עד 3 חודשים" at bounding box center [1081, 452] width 243 height 58
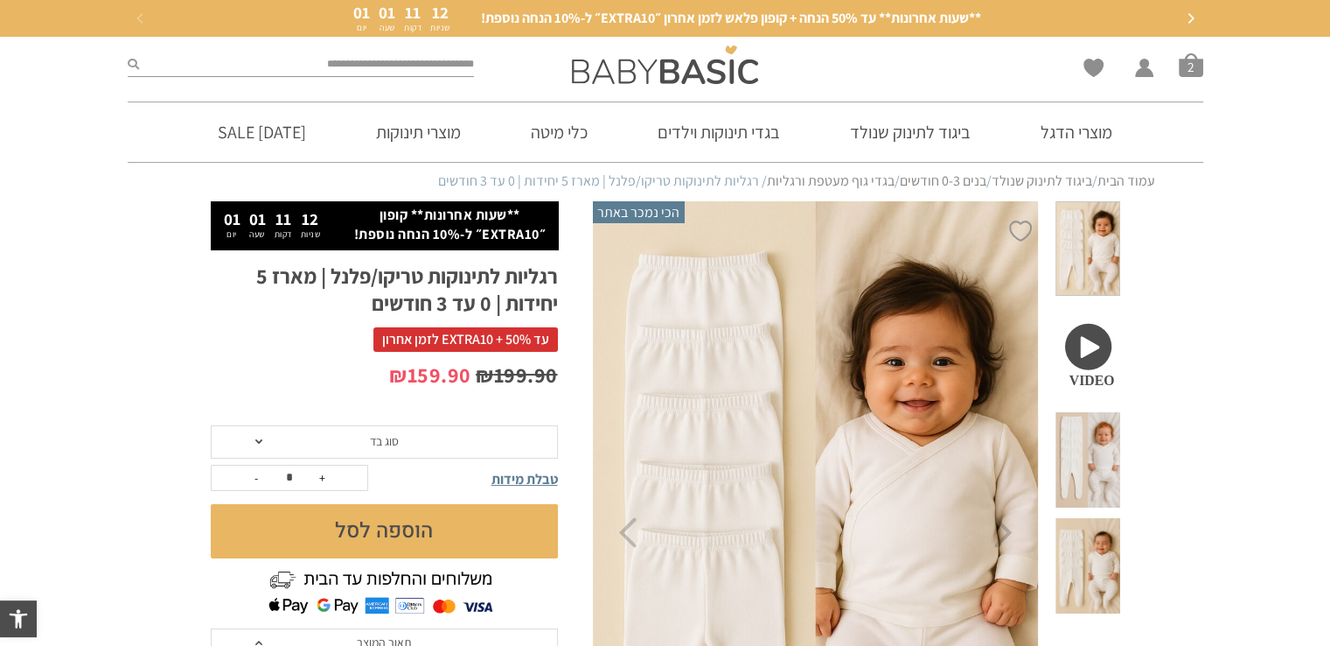
click at [394, 430] on span "סוג בד" at bounding box center [384, 441] width 347 height 33
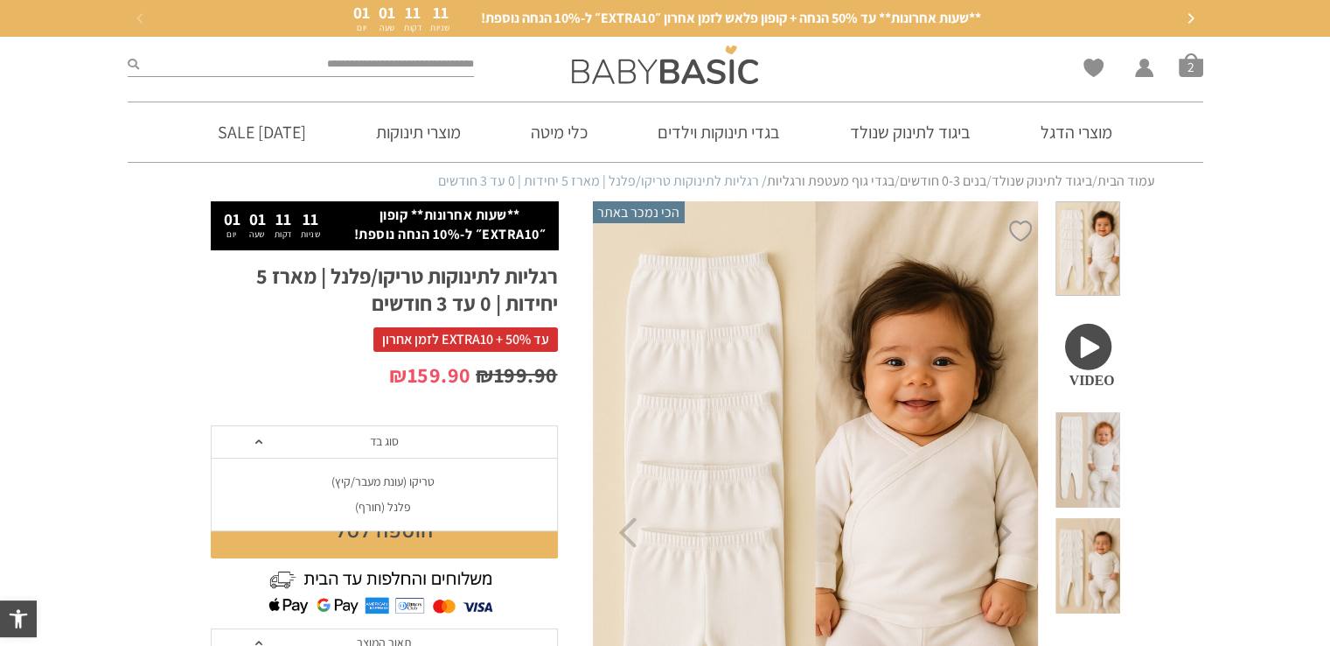
click at [389, 508] on div "פלנל (חורף)" at bounding box center [383, 506] width 347 height 15
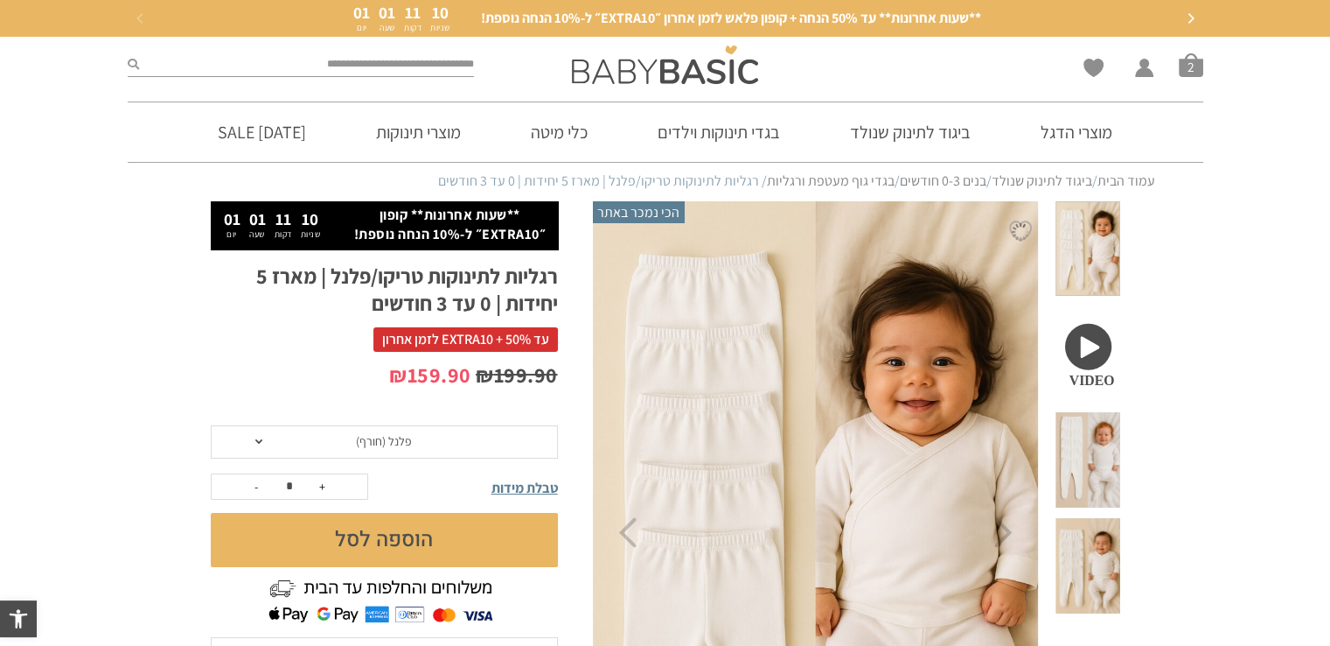
click at [388, 539] on button "הוספה לסל" at bounding box center [384, 540] width 347 height 54
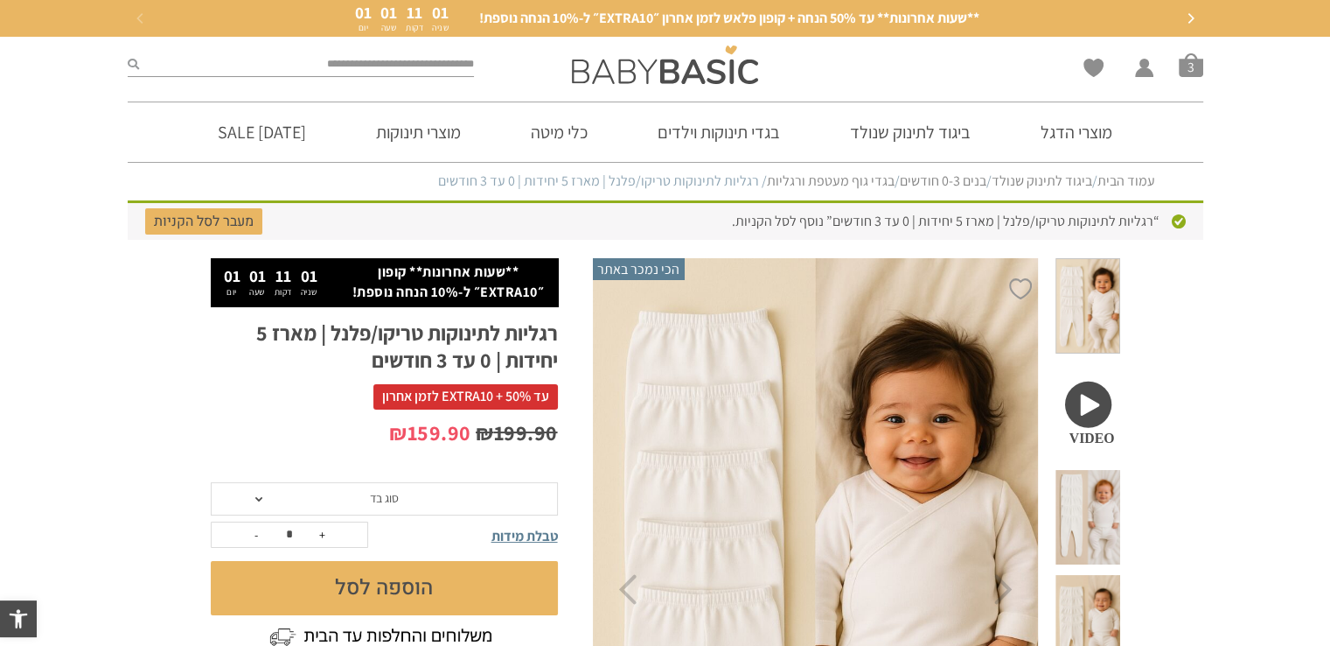
click at [974, 223] on div "“רגליות לתינוקות טריקו/פלנל | מארז 5 יחידות | 0 עד 3 חודשים” נוסף לסל הקניות. מ…" at bounding box center [666, 219] width 1076 height 39
click at [157, 221] on link "מעבר לסל הקניות" at bounding box center [203, 221] width 117 height 26
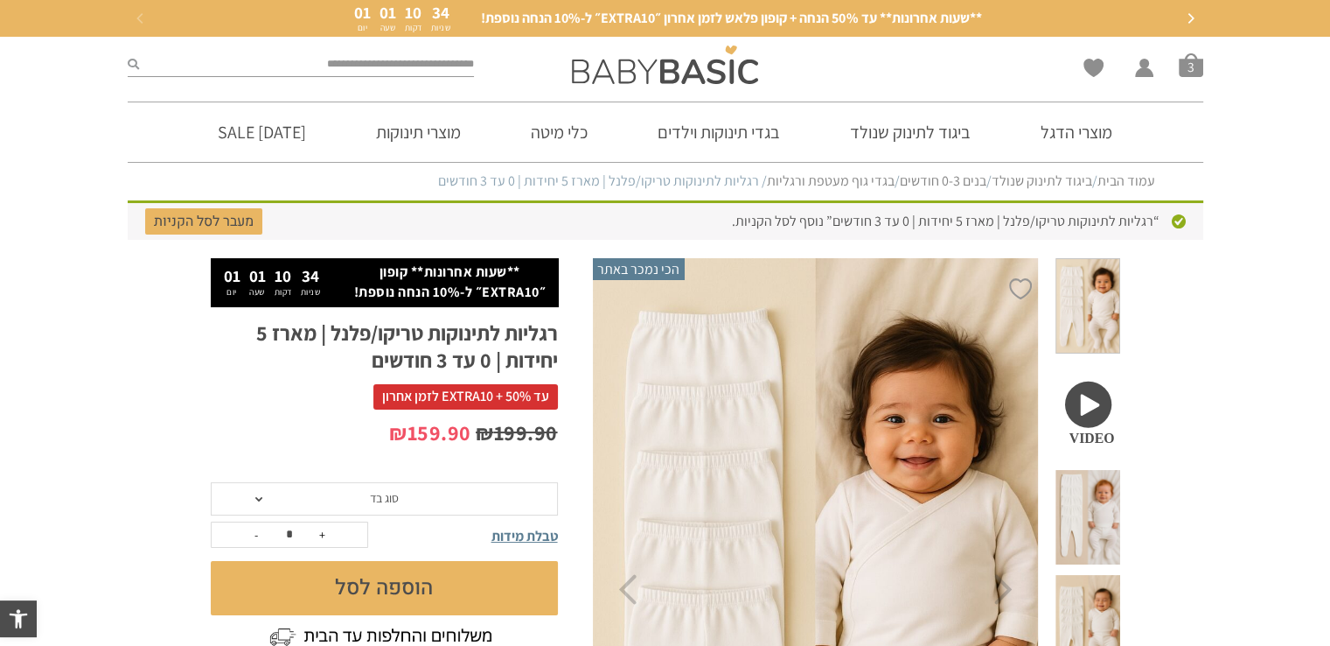
click at [532, 534] on span "טבלת מידות" at bounding box center [525, 536] width 66 height 18
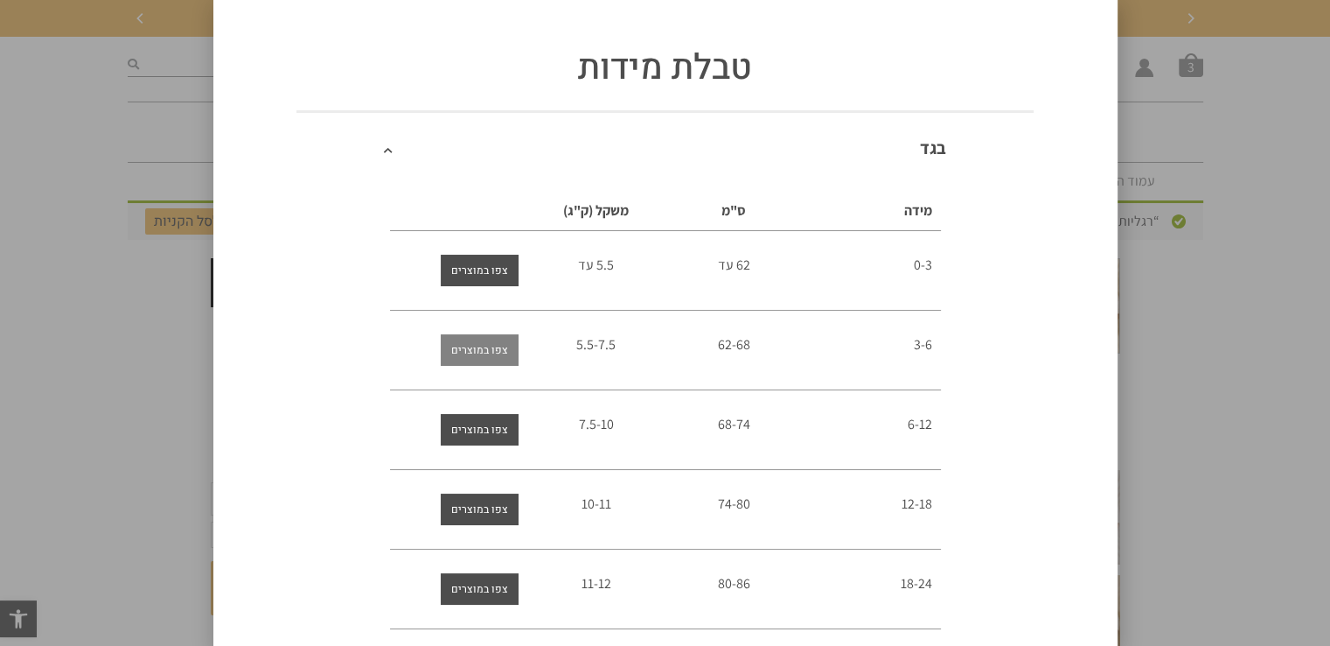
click at [493, 351] on span "צפו במוצרים" at bounding box center [479, 349] width 57 height 31
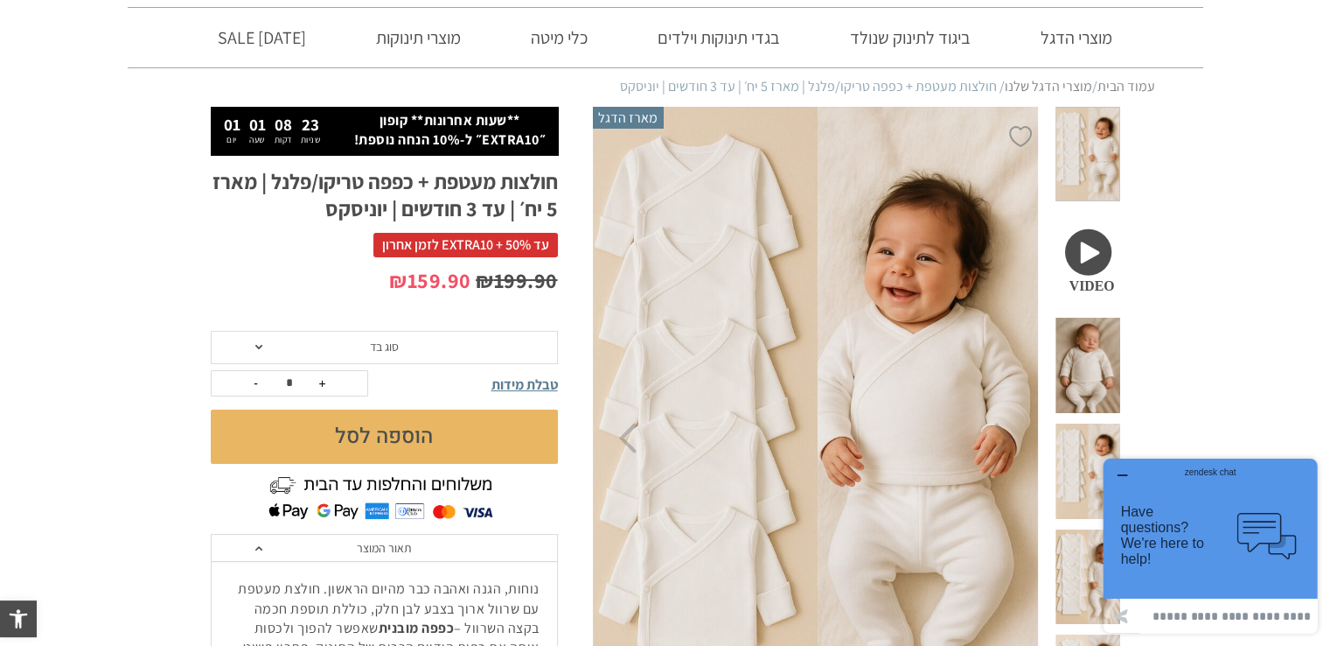
scroll to position [87, 0]
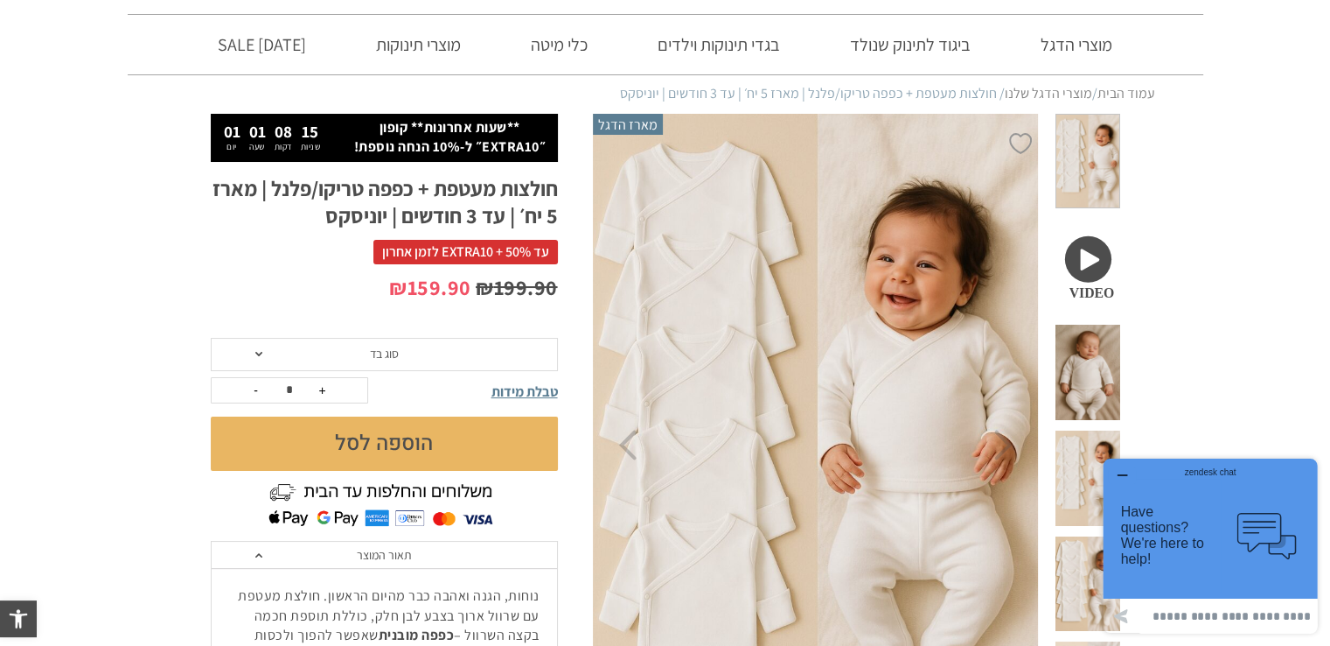
click at [406, 358] on span "סוג בד" at bounding box center [384, 354] width 347 height 33
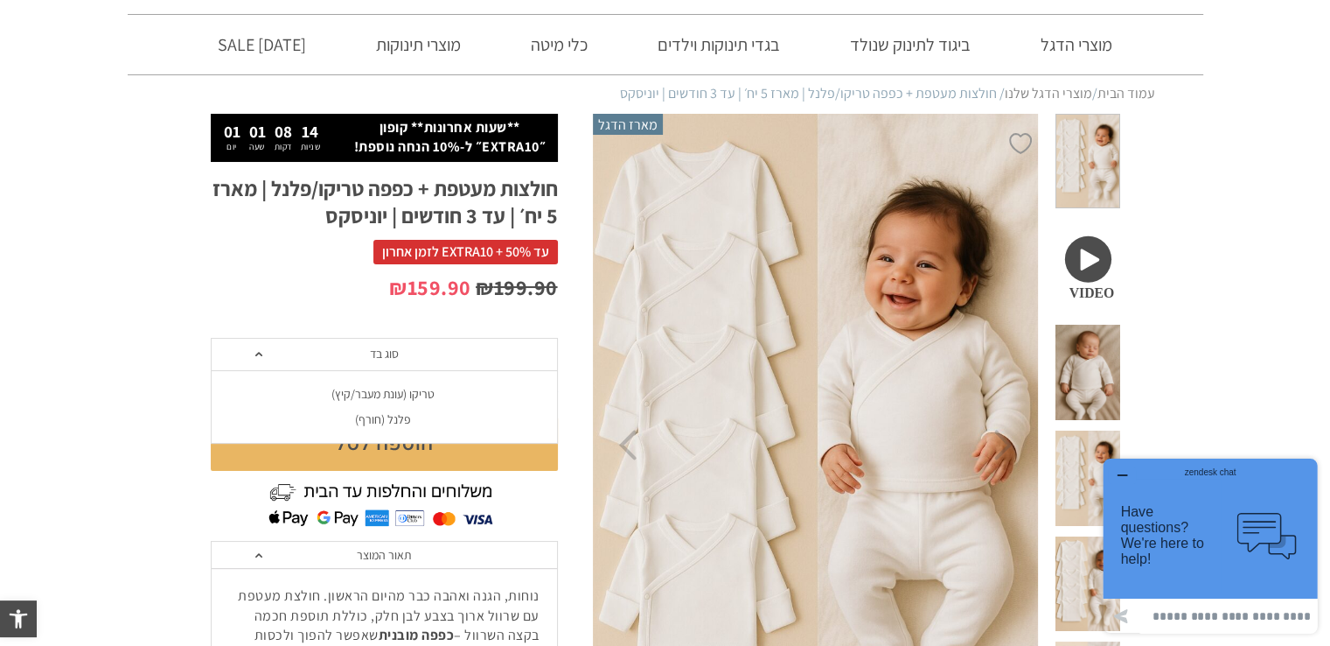
click at [382, 418] on div "פלנל (חורף)" at bounding box center [383, 419] width 347 height 15
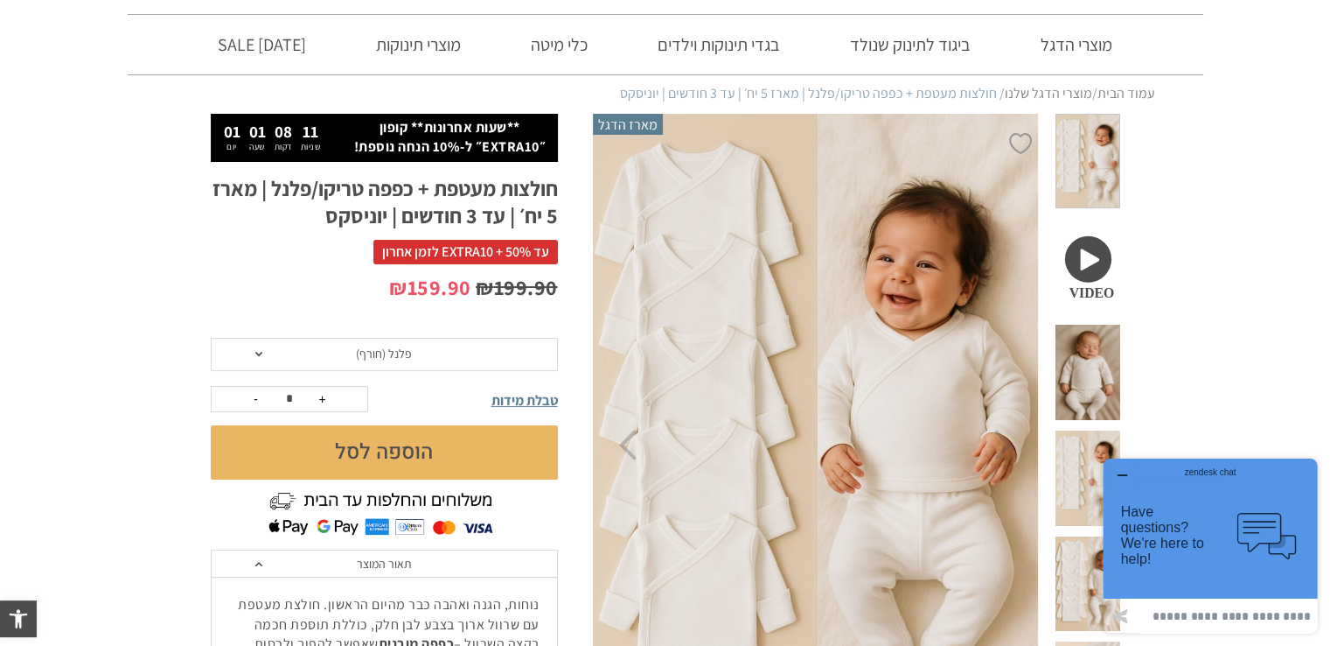
click at [536, 398] on span "טבלת מידות" at bounding box center [525, 400] width 66 height 18
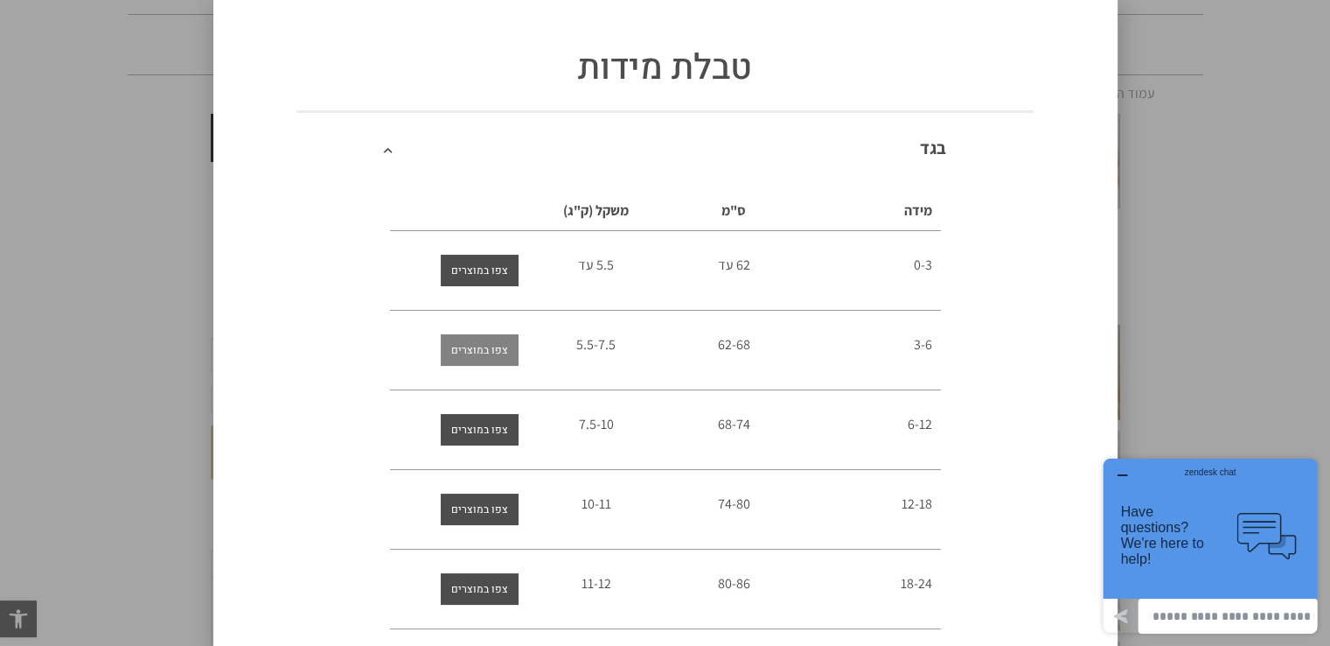
click at [504, 353] on span "צפו במוצרים" at bounding box center [479, 349] width 57 height 31
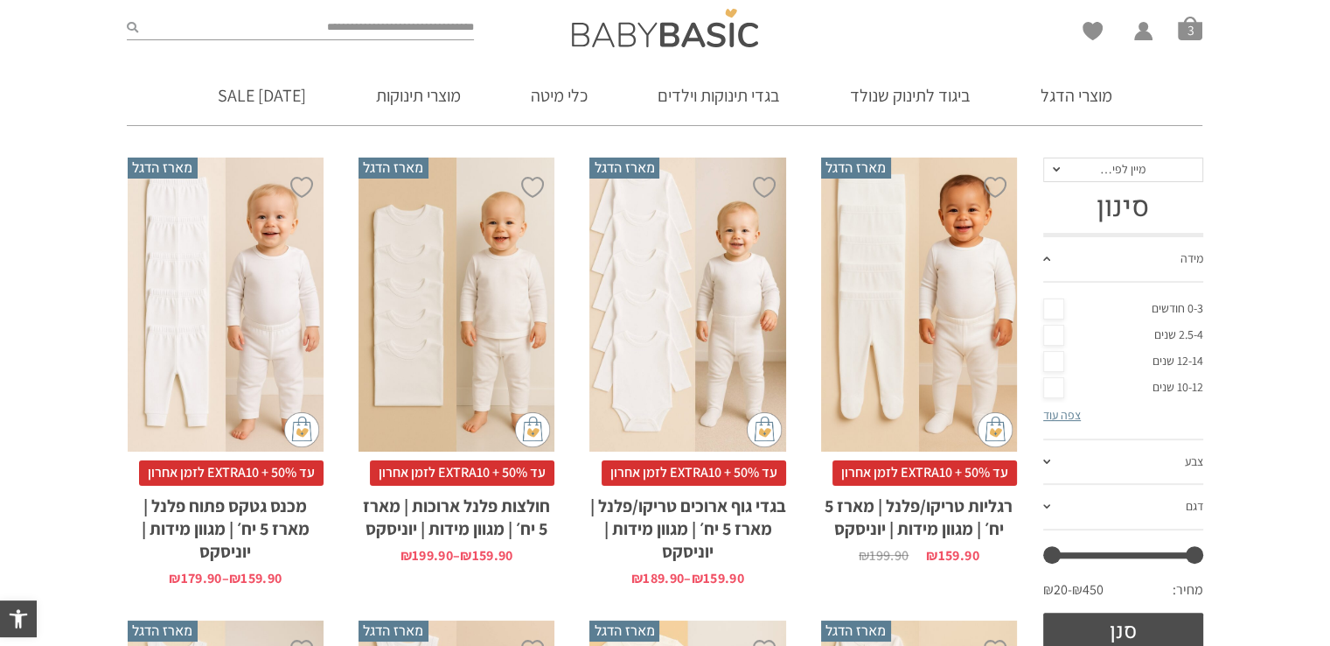
scroll to position [386, 0]
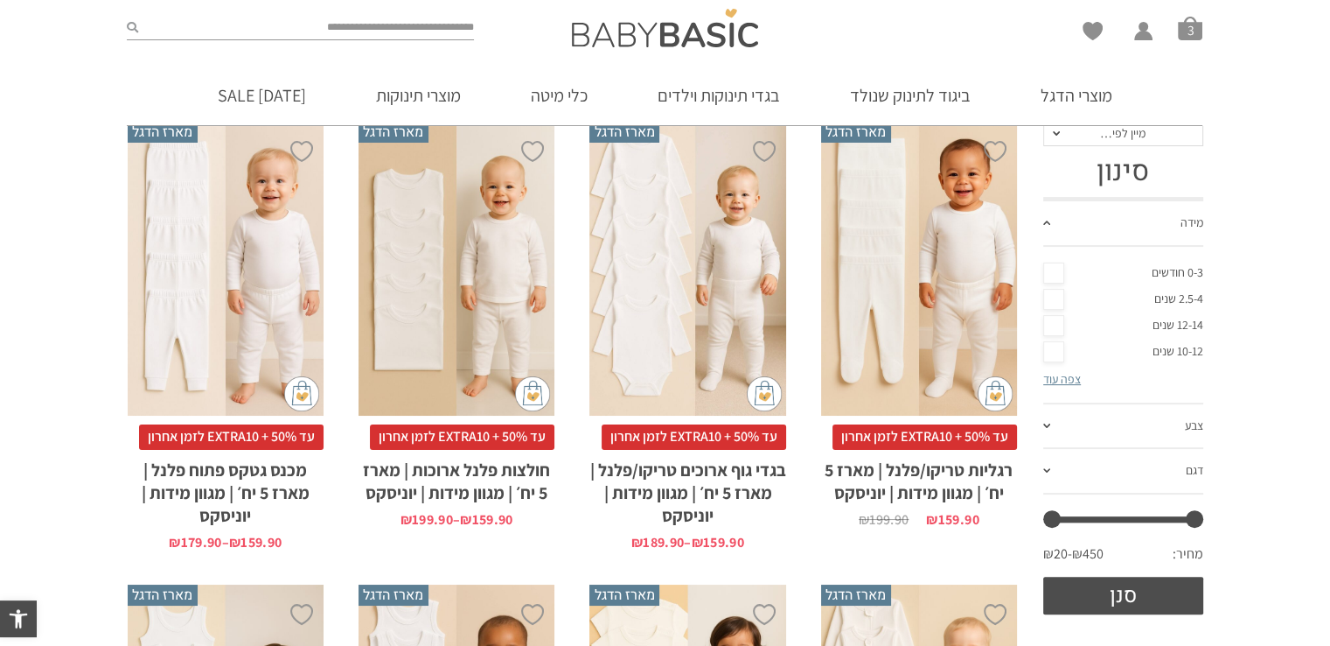
click at [934, 476] on h2 "רגליות טריקו/פלנל | מארז 5 יח׳ | מגוון מידות | יוניסקס" at bounding box center [919, 477] width 196 height 54
